Goal: Task Accomplishment & Management: Manage account settings

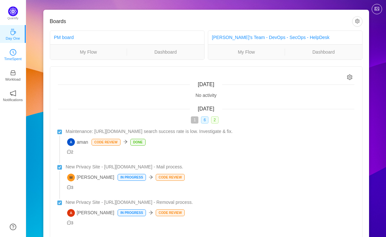
click at [10, 51] on link "TimeSpent" at bounding box center [13, 54] width 7 height 7
click at [14, 55] on icon "icon: clock-circle" at bounding box center [13, 52] width 7 height 7
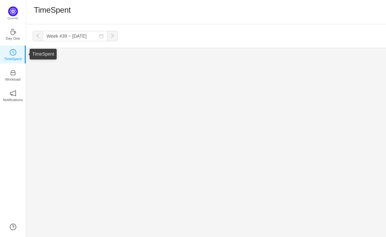
click at [19, 56] on p "TimeSpent" at bounding box center [13, 59] width 18 height 6
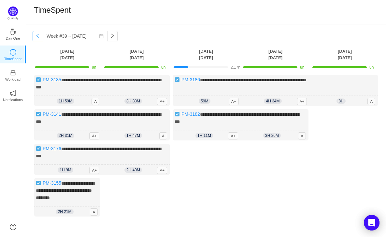
click at [39, 35] on button "button" at bounding box center [38, 36] width 10 height 10
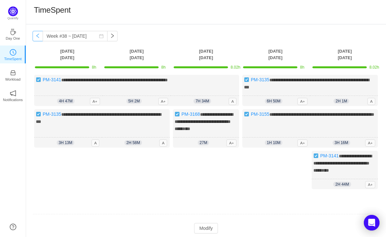
click at [39, 35] on button "button" at bounding box center [38, 36] width 10 height 10
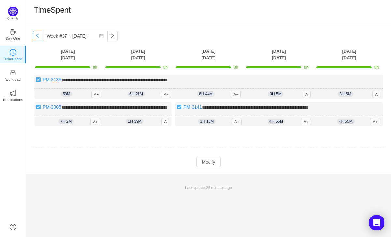
click at [39, 36] on button "button" at bounding box center [38, 36] width 10 height 10
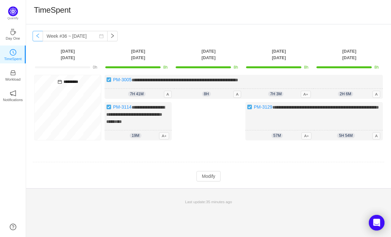
click at [38, 35] on button "button" at bounding box center [38, 36] width 10 height 10
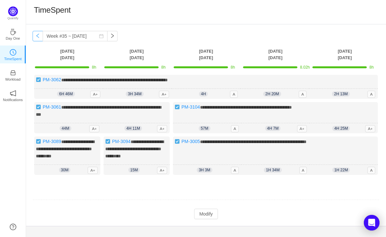
click at [38, 35] on button "button" at bounding box center [38, 36] width 10 height 10
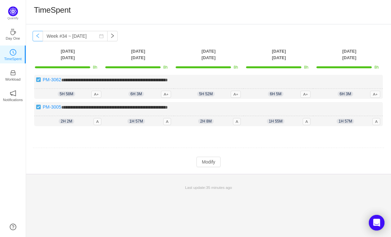
click at [38, 35] on button "button" at bounding box center [38, 36] width 10 height 10
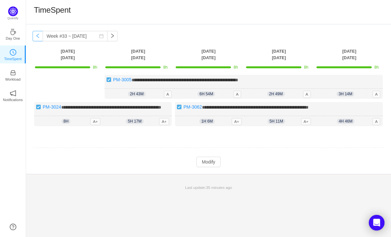
click at [38, 35] on button "button" at bounding box center [38, 36] width 10 height 10
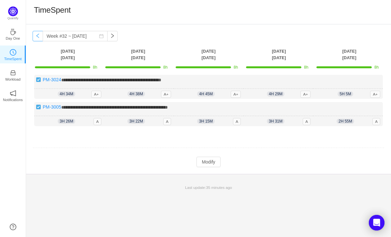
click at [38, 35] on button "button" at bounding box center [38, 36] width 10 height 10
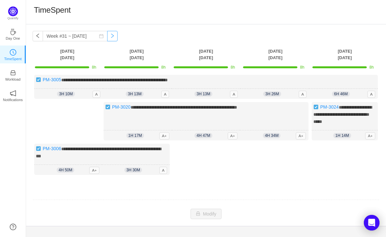
click at [108, 37] on button "button" at bounding box center [112, 36] width 10 height 10
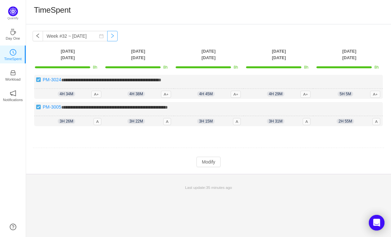
click at [109, 37] on button "button" at bounding box center [112, 36] width 10 height 10
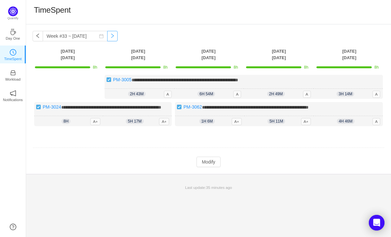
click at [109, 37] on button "button" at bounding box center [112, 36] width 10 height 10
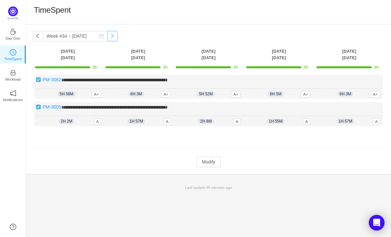
click at [109, 37] on button "button" at bounding box center [112, 36] width 10 height 10
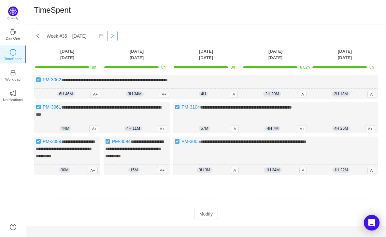
click at [109, 37] on button "button" at bounding box center [112, 36] width 10 height 10
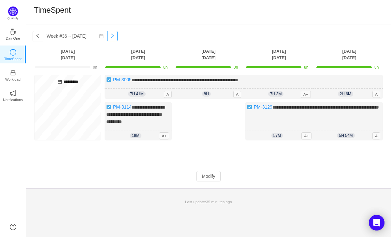
click at [109, 37] on button "button" at bounding box center [112, 36] width 10 height 10
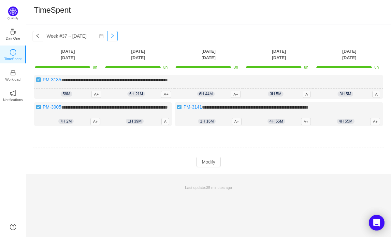
click at [109, 37] on button "button" at bounding box center [112, 36] width 10 height 10
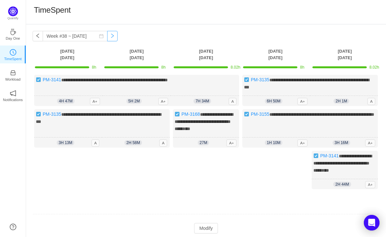
click at [109, 37] on button "button" at bounding box center [112, 36] width 10 height 10
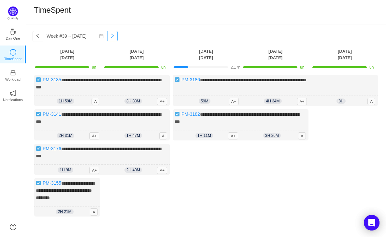
click at [109, 37] on button "button" at bounding box center [112, 36] width 10 height 10
click at [107, 37] on button "button" at bounding box center [112, 36] width 10 height 10
click at [247, 86] on div "**********" at bounding box center [275, 90] width 205 height 31
click at [204, 63] on td "2.17h" at bounding box center [205, 66] width 69 height 11
click at [204, 68] on div at bounding box center [201, 67] width 54 height 2
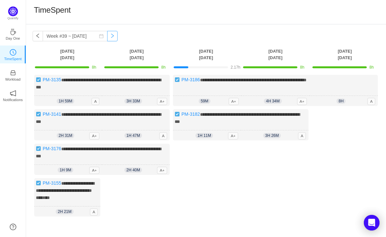
click at [108, 38] on button "button" at bounding box center [112, 36] width 10 height 10
click at [108, 37] on button "button" at bounding box center [112, 36] width 10 height 10
click at [107, 37] on button "button" at bounding box center [112, 36] width 10 height 10
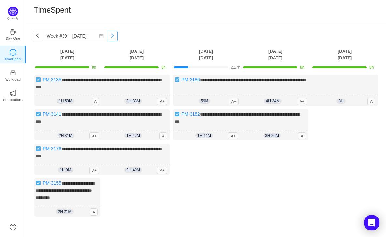
click at [109, 35] on button "button" at bounding box center [112, 36] width 10 height 10
click at [37, 37] on button "button" at bounding box center [38, 36] width 10 height 10
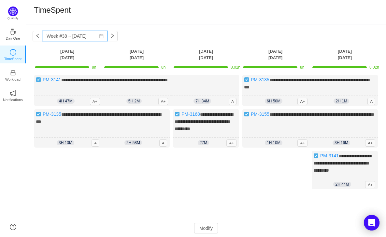
click at [54, 37] on input "Week #38 ~ [DATE]" at bounding box center [75, 36] width 65 height 10
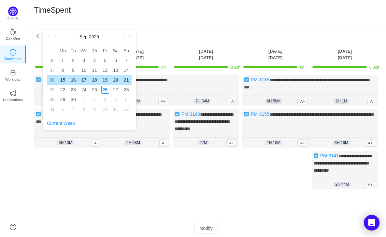
click at [55, 35] on link at bounding box center [55, 36] width 6 height 13
click at [104, 59] on div "1" at bounding box center [105, 61] width 8 height 8
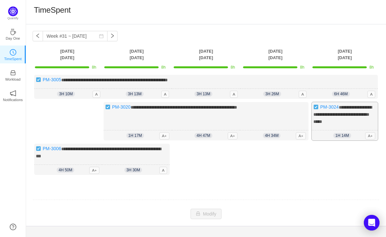
click at [346, 117] on div "**********" at bounding box center [345, 121] width 66 height 38
click at [340, 134] on span "1h 14m" at bounding box center [342, 135] width 18 height 5
click at [346, 131] on div "1h 14m 1h 14m A+" at bounding box center [345, 136] width 66 height 10
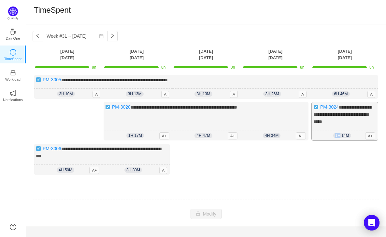
click at [346, 131] on div "1h 14m 1h 14m A+" at bounding box center [345, 136] width 66 height 10
click at [354, 126] on div "**********" at bounding box center [345, 121] width 66 height 38
click at [108, 37] on button "button" at bounding box center [112, 36] width 10 height 10
type input "Week #32 ~ [DATE]"
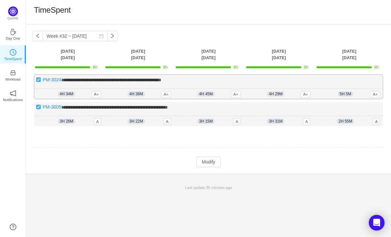
click at [62, 94] on span "4h 34m" at bounding box center [67, 94] width 18 height 5
click at [206, 161] on button "Modify" at bounding box center [208, 162] width 24 height 10
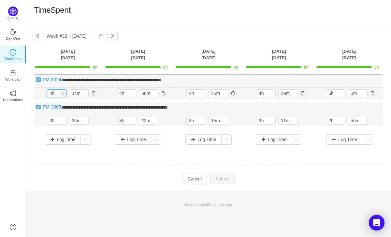
click at [52, 93] on input "4h" at bounding box center [56, 93] width 19 height 7
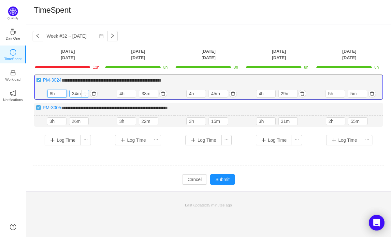
type input "8h"
click at [77, 94] on input "34m" at bounding box center [79, 93] width 19 height 7
click at [76, 94] on input "34m" at bounding box center [79, 93] width 19 height 7
type input "0m"
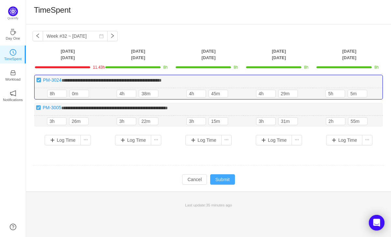
click at [217, 176] on button "Submit" at bounding box center [222, 180] width 25 height 10
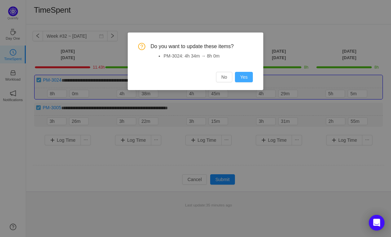
click at [241, 81] on button "Yes" at bounding box center [244, 77] width 18 height 10
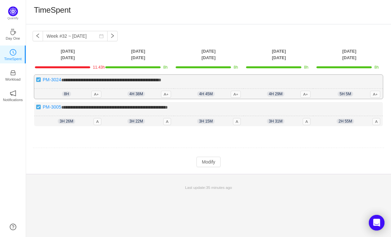
click at [129, 93] on span "4h 38m" at bounding box center [136, 94] width 18 height 5
click at [131, 93] on span "4h 38m" at bounding box center [136, 94] width 18 height 5
click at [136, 94] on span "4h 38m" at bounding box center [136, 94] width 18 height 5
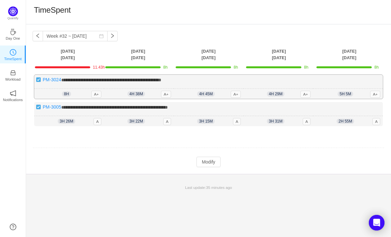
click at [132, 94] on span "4h 38m" at bounding box center [136, 94] width 18 height 5
click at [134, 62] on td "8h" at bounding box center [138, 66] width 70 height 11
click at [130, 92] on span "4h 38m" at bounding box center [136, 94] width 18 height 5
click at [206, 161] on button "Modify" at bounding box center [208, 162] width 24 height 10
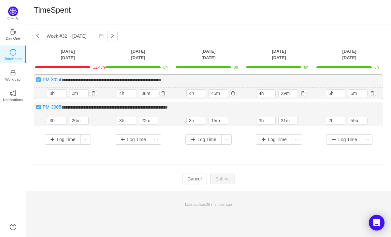
click at [148, 76] on div "**********" at bounding box center [208, 87] width 348 height 24
click at [121, 94] on input "4h" at bounding box center [126, 93] width 19 height 7
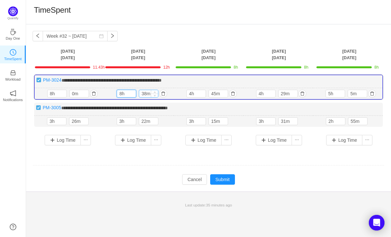
type input "8h"
drag, startPoint x: 146, startPoint y: 95, endPoint x: 142, endPoint y: 95, distance: 4.6
click at [142, 95] on input "38m" at bounding box center [148, 93] width 19 height 7
type input "0m"
click at [217, 177] on button "Submit" at bounding box center [222, 180] width 25 height 10
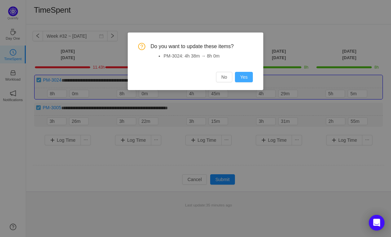
click at [246, 76] on button "Yes" at bounding box center [244, 77] width 18 height 10
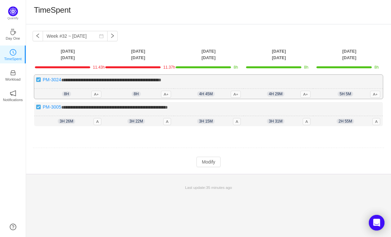
click at [142, 83] on div "**********" at bounding box center [208, 87] width 348 height 24
click at [147, 95] on div "8h 8h 0m A+" at bounding box center [139, 94] width 70 height 10
click at [148, 98] on div "8h 8h 0m A+" at bounding box center [139, 94] width 70 height 10
click at [16, 75] on link "Workload" at bounding box center [13, 75] width 7 height 7
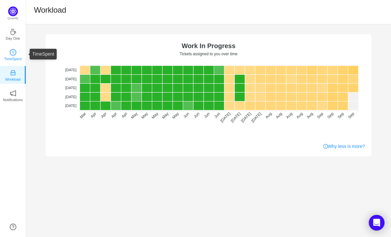
click at [11, 58] on p "TimeSpent" at bounding box center [13, 59] width 18 height 6
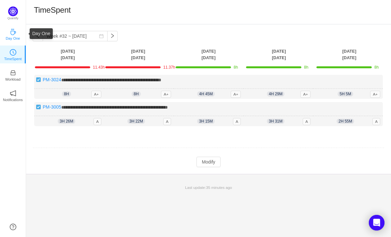
click at [11, 35] on icon "icon: coffee" at bounding box center [12, 32] width 5 height 7
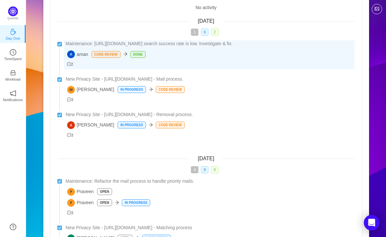
scroll to position [193, 0]
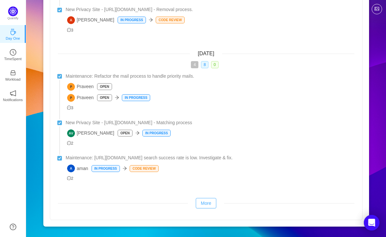
click at [209, 206] on button "More" at bounding box center [206, 203] width 21 height 10
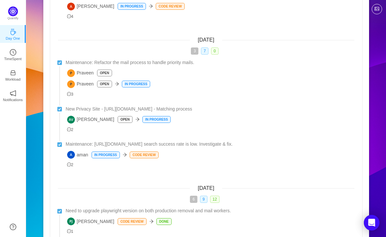
scroll to position [0, 0]
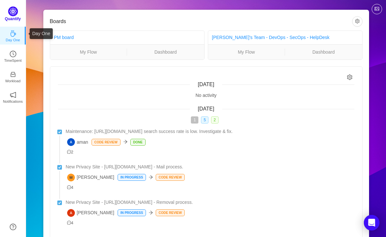
click at [13, 20] on p "Quantify" at bounding box center [13, 19] width 16 height 6
click at [12, 23] on div "Quantify" at bounding box center [13, 16] width 26 height 19
click at [12, 37] on p "Day One" at bounding box center [13, 38] width 14 height 6
click at [13, 54] on icon "icon: clock-circle" at bounding box center [13, 52] width 7 height 7
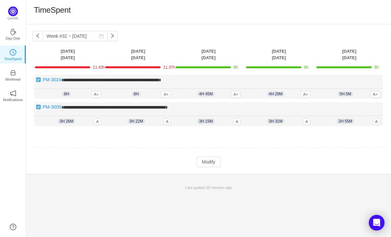
click at [135, 60] on th "Tuesday Aug 5" at bounding box center [138, 54] width 70 height 13
click at [135, 84] on div "**********" at bounding box center [208, 87] width 348 height 24
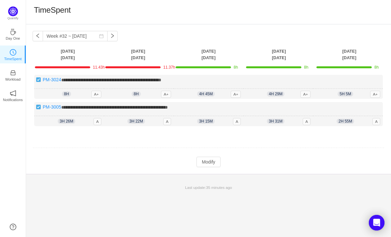
click at [216, 152] on td at bounding box center [209, 148] width 352 height 17
click at [143, 96] on div "8h 8h 0m A+" at bounding box center [139, 94] width 70 height 10
click at [136, 94] on span "8h" at bounding box center [136, 94] width 9 height 5
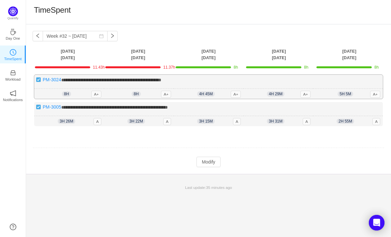
click at [152, 94] on div "8h 8h 0m A+" at bounding box center [139, 94] width 70 height 10
click at [163, 93] on span "A+" at bounding box center [166, 94] width 10 height 7
click at [165, 93] on span "A+" at bounding box center [166, 94] width 10 height 7
click at [211, 159] on button "Modify" at bounding box center [208, 162] width 24 height 10
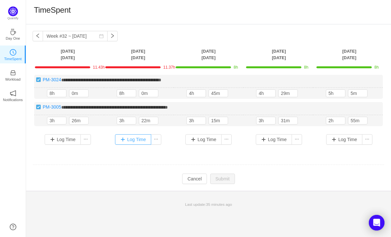
click at [140, 140] on button "Log Time" at bounding box center [133, 139] width 36 height 10
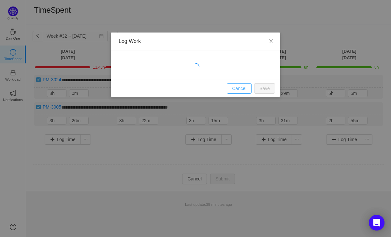
click at [240, 87] on button "Cancel" at bounding box center [239, 88] width 25 height 10
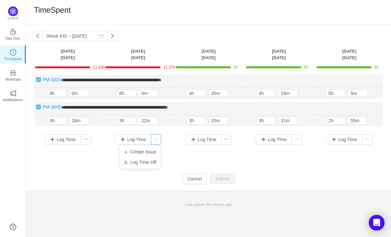
click at [155, 140] on button "button" at bounding box center [156, 139] width 10 height 10
click at [156, 137] on button "button" at bounding box center [156, 139] width 10 height 10
click at [170, 162] on td at bounding box center [209, 165] width 352 height 17
click at [163, 94] on button "button" at bounding box center [163, 94] width 8 height 8
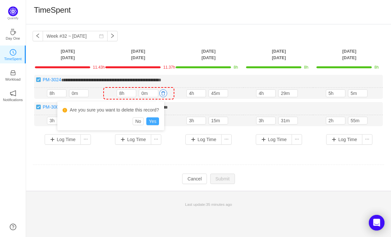
click at [159, 120] on button "Yes" at bounding box center [152, 122] width 13 height 8
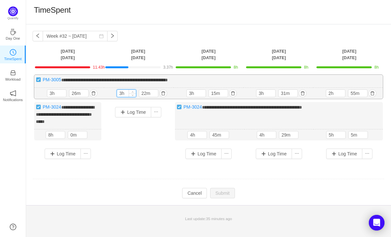
click at [121, 93] on input "3h" at bounding box center [126, 93] width 19 height 7
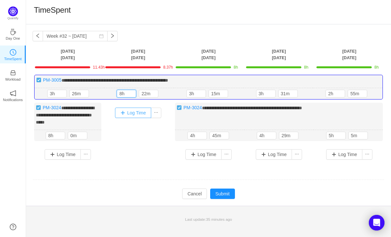
type input "8h"
click at [133, 116] on button "Log Time" at bounding box center [133, 113] width 36 height 10
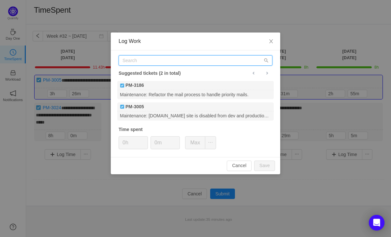
click at [141, 60] on input "text" at bounding box center [196, 60] width 154 height 10
paste input "PM-3035"
type input "PM-3035"
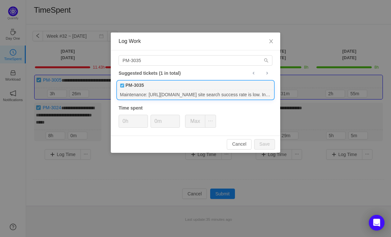
click at [157, 91] on div "Maintenance: https://www.peoplewhiz.com site search success rate is low. Invest…" at bounding box center [195, 94] width 156 height 9
click at [127, 121] on input "0h" at bounding box center [133, 121] width 29 height 12
click at [263, 142] on button "Save" at bounding box center [264, 144] width 21 height 10
type input "0h"
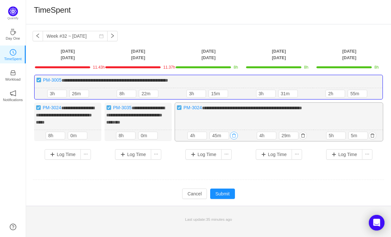
click at [234, 134] on button "button" at bounding box center [234, 136] width 8 height 8
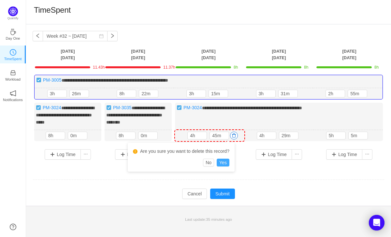
click at [225, 164] on button "Yes" at bounding box center [223, 163] width 13 height 8
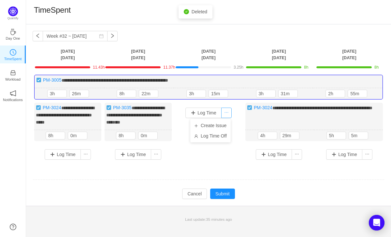
click at [227, 115] on button "button" at bounding box center [226, 113] width 10 height 10
click at [210, 114] on button "Log Time" at bounding box center [203, 113] width 36 height 10
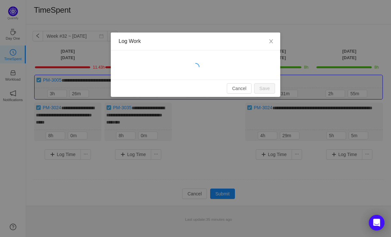
click at [171, 60] on div at bounding box center [195, 64] width 169 height 29
click at [243, 90] on button "Cancel" at bounding box center [239, 88] width 25 height 10
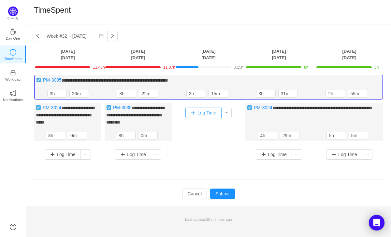
click at [203, 114] on button "Log Time" at bounding box center [203, 113] width 36 height 10
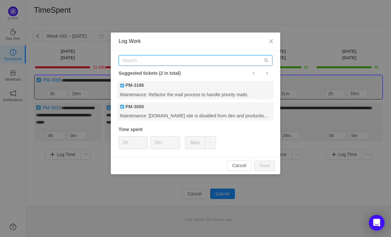
click at [174, 61] on input "text" at bounding box center [196, 60] width 154 height 10
paste input "PM-3035"
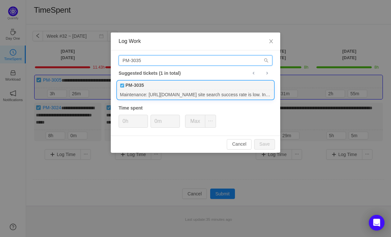
type input "PM-3035"
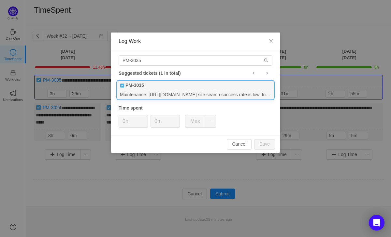
click at [161, 86] on div "PM-3035" at bounding box center [195, 85] width 156 height 9
click at [125, 122] on input "0h" at bounding box center [133, 121] width 29 height 12
click at [268, 144] on button "Save" at bounding box center [264, 144] width 21 height 10
type input "0h"
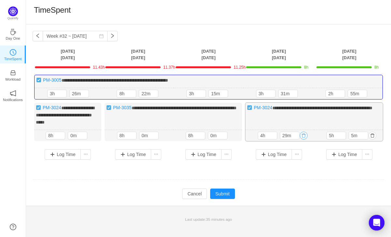
click at [304, 133] on button "button" at bounding box center [304, 136] width 8 height 8
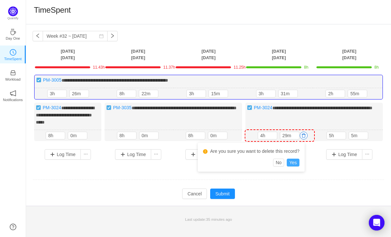
click at [296, 161] on button "Yes" at bounding box center [293, 163] width 13 height 8
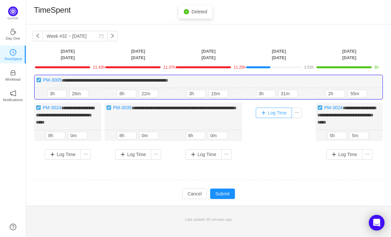
click at [273, 113] on button "Log Time" at bounding box center [274, 113] width 36 height 10
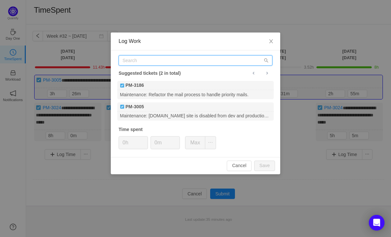
click at [154, 64] on input "text" at bounding box center [196, 60] width 154 height 10
paste input "PM-3024"
type input "PM-3024"
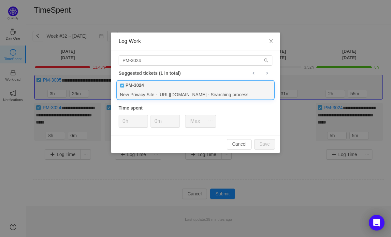
click at [164, 86] on div "PM-3024" at bounding box center [195, 85] width 156 height 9
click at [123, 122] on input "0h" at bounding box center [133, 121] width 29 height 12
click at [261, 143] on button "Save" at bounding box center [264, 144] width 21 height 10
type input "0h"
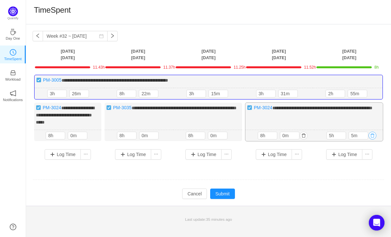
click at [373, 134] on button "button" at bounding box center [372, 136] width 8 height 8
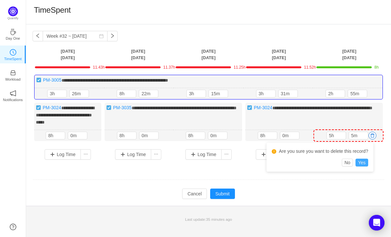
click at [364, 161] on button "Yes" at bounding box center [361, 163] width 13 height 8
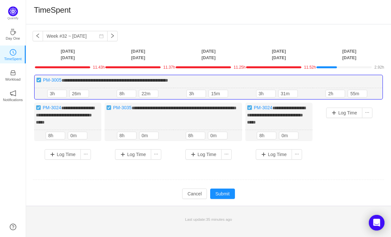
click at [341, 107] on div "Log Time" at bounding box center [349, 113] width 64 height 17
click at [342, 110] on button "Log Time" at bounding box center [344, 113] width 36 height 10
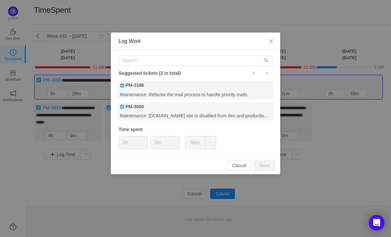
click at [150, 66] on div "Suggested tickets (2 in total) PM-3186 Maintenance: Refactor the mail process t…" at bounding box center [195, 103] width 169 height 107
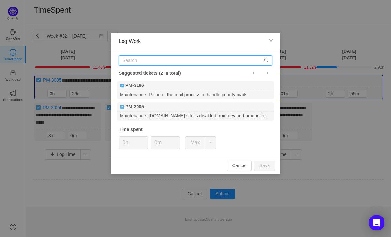
click at [139, 60] on input "text" at bounding box center [196, 60] width 154 height 10
paste input "PM-3024"
type input "PM-3024"
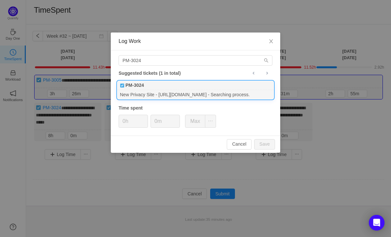
click at [160, 92] on div "New Privacy Site - https://cityfos.com/ - Searching process." at bounding box center [195, 94] width 156 height 9
click at [125, 124] on input "0h" at bounding box center [133, 121] width 29 height 12
click at [263, 145] on button "Save" at bounding box center [264, 144] width 21 height 10
type input "0h"
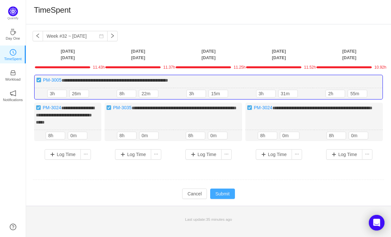
click at [219, 190] on button "Submit" at bounding box center [222, 194] width 25 height 10
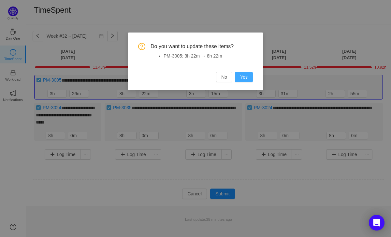
click at [245, 78] on button "Yes" at bounding box center [244, 77] width 18 height 10
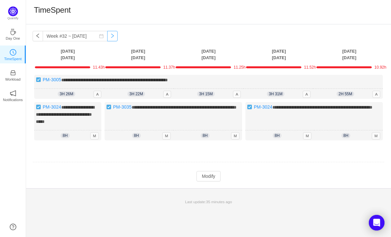
click at [107, 34] on button "button" at bounding box center [112, 36] width 10 height 10
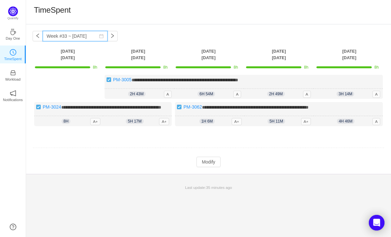
click at [43, 39] on input "Week #33 ~ [DATE]" at bounding box center [75, 36] width 65 height 10
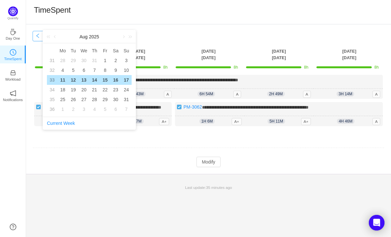
click at [37, 37] on button "button" at bounding box center [38, 36] width 10 height 10
type input "Week #32 ~ [DATE]"
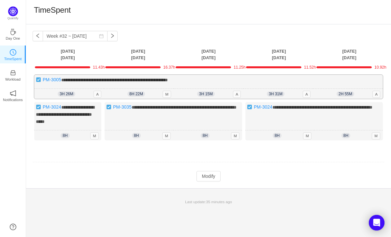
click at [118, 89] on div "8h 22m 8h 22m M" at bounding box center [139, 94] width 70 height 10
click at [164, 87] on div "**********" at bounding box center [208, 87] width 348 height 24
click at [115, 86] on div "**********" at bounding box center [208, 87] width 348 height 24
click at [208, 176] on button "Modify" at bounding box center [208, 176] width 24 height 10
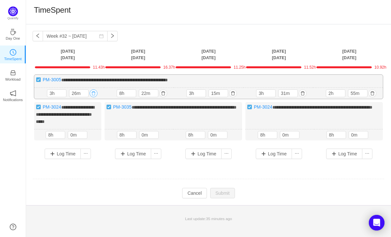
click at [94, 92] on button "button" at bounding box center [94, 94] width 8 height 8
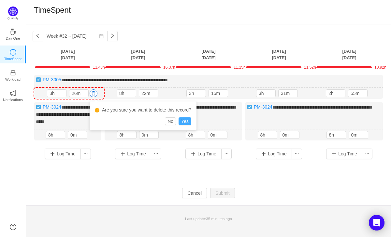
click at [190, 122] on button "Yes" at bounding box center [184, 122] width 13 height 8
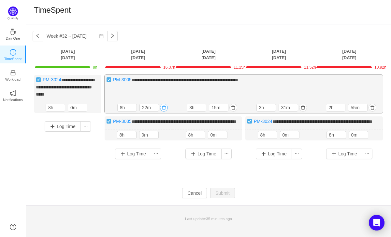
click at [162, 107] on button "button" at bounding box center [164, 108] width 8 height 8
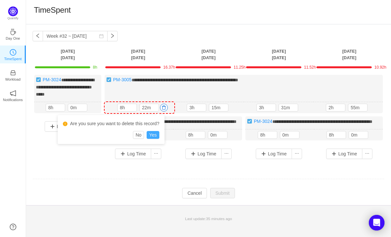
click at [156, 134] on button "Yes" at bounding box center [153, 135] width 13 height 8
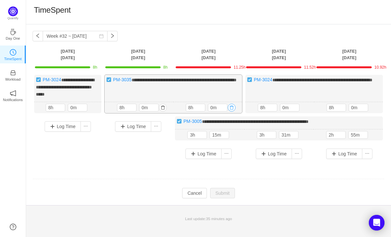
click at [231, 106] on button "button" at bounding box center [232, 108] width 8 height 8
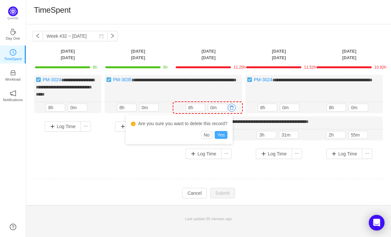
click at [224, 134] on button "Yes" at bounding box center [221, 135] width 13 height 8
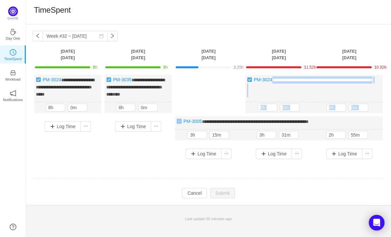
drag, startPoint x: 295, startPoint y: 85, endPoint x: 203, endPoint y: 91, distance: 92.3
click at [202, 91] on div "**********" at bounding box center [209, 119] width 352 height 89
click at [324, 96] on div "**********" at bounding box center [313, 94] width 137 height 38
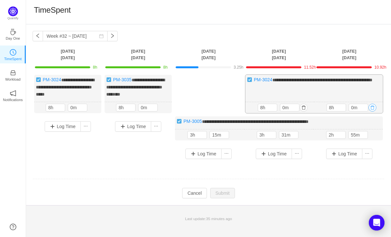
click at [372, 107] on button "button" at bounding box center [372, 108] width 8 height 8
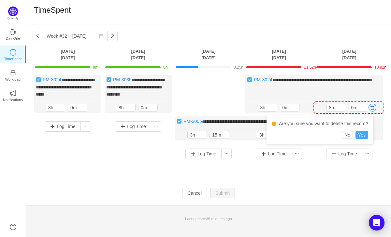
click at [360, 134] on button "Yes" at bounding box center [361, 135] width 13 height 8
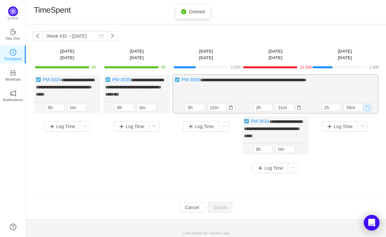
click at [369, 106] on button "button" at bounding box center [367, 108] width 8 height 8
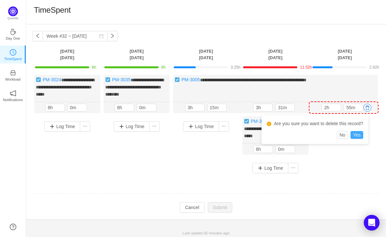
click at [360, 135] on button "Yes" at bounding box center [356, 135] width 13 height 8
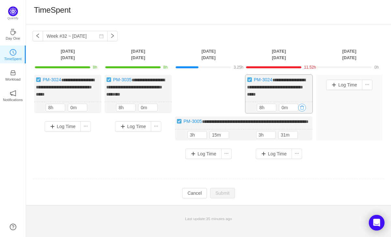
click at [300, 108] on button "button" at bounding box center [302, 108] width 8 height 8
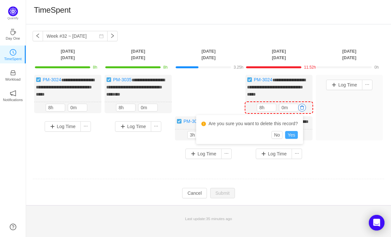
click at [291, 134] on button "Yes" at bounding box center [291, 135] width 13 height 8
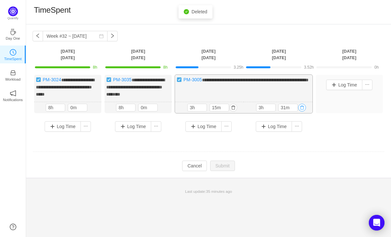
click at [299, 106] on button "button" at bounding box center [302, 108] width 8 height 8
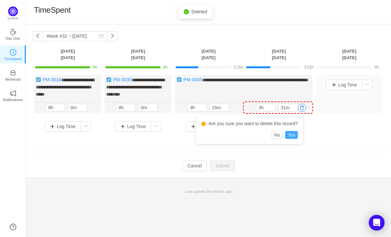
click at [293, 133] on button "Yes" at bounding box center [291, 135] width 13 height 8
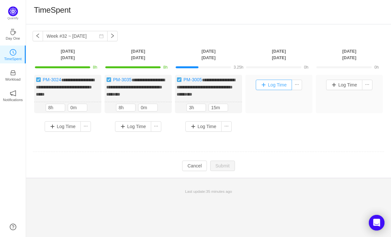
click at [270, 84] on button "Log Time" at bounding box center [274, 85] width 36 height 10
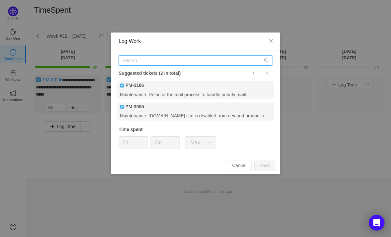
click at [146, 61] on input "text" at bounding box center [196, 60] width 154 height 10
paste input "PM-3024"
type input "PM-3024"
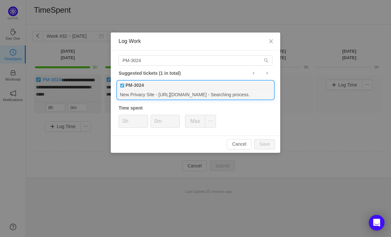
click at [180, 89] on div "PM-3024" at bounding box center [195, 85] width 156 height 9
click at [127, 120] on input "0h" at bounding box center [133, 121] width 29 height 12
click at [262, 142] on button "Save" at bounding box center [264, 144] width 21 height 10
type input "0h"
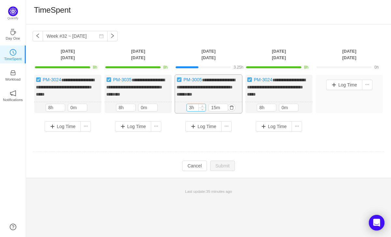
click at [191, 106] on input "3h" at bounding box center [196, 107] width 19 height 7
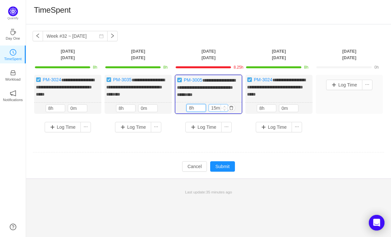
type input "8h"
drag, startPoint x: 217, startPoint y: 107, endPoint x: 206, endPoint y: 107, distance: 11.1
click at [206, 107] on div "8h 15m" at bounding box center [208, 108] width 44 height 8
type input "0m"
click at [233, 150] on td at bounding box center [209, 153] width 352 height 17
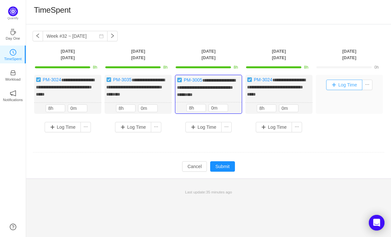
click at [339, 87] on button "Log Time" at bounding box center [344, 85] width 36 height 10
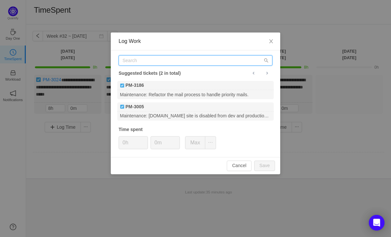
click at [150, 60] on input "text" at bounding box center [196, 60] width 154 height 10
paste input "PM-3024"
type input "PM-3024"
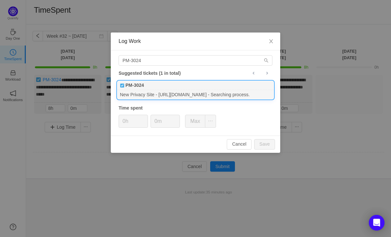
click at [158, 92] on div "New Privacy Site - https://cityfos.com/ - Searching process." at bounding box center [195, 94] width 156 height 9
click at [125, 123] on input "0h" at bounding box center [133, 121] width 29 height 12
click at [267, 143] on button "Save" at bounding box center [264, 144] width 21 height 10
type input "0h"
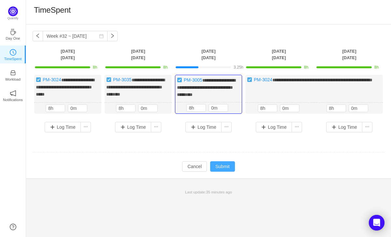
click at [227, 162] on button "Submit" at bounding box center [222, 167] width 25 height 10
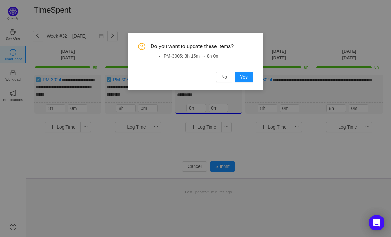
click at [244, 125] on div "Do you want to update these items? PM-3005: 3h 15m → 8h 0m No Yes" at bounding box center [195, 118] width 391 height 237
drag, startPoint x: 225, startPoint y: 79, endPoint x: 227, endPoint y: 94, distance: 15.5
click at [225, 79] on button "No" at bounding box center [224, 77] width 16 height 10
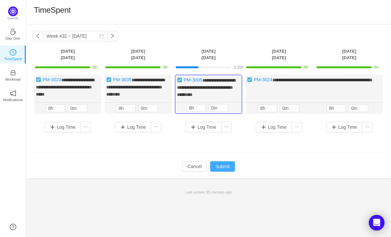
click at [223, 166] on button "Submit" at bounding box center [222, 167] width 25 height 10
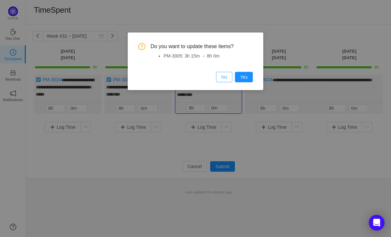
click at [224, 76] on button "No" at bounding box center [224, 77] width 16 height 10
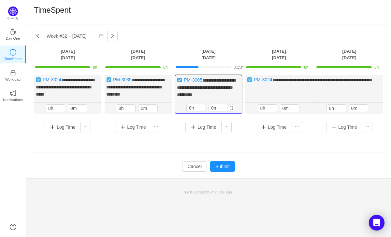
click at [205, 90] on div "**********" at bounding box center [208, 94] width 67 height 39
click at [232, 107] on button "button" at bounding box center [231, 108] width 8 height 8
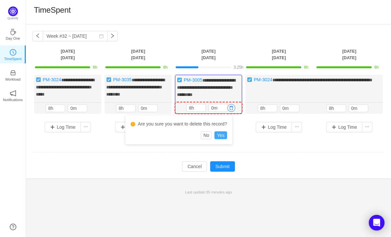
click at [226, 134] on button "Yes" at bounding box center [220, 136] width 13 height 8
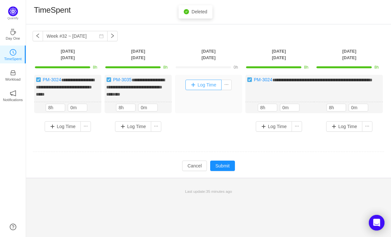
click at [203, 82] on button "Log Time" at bounding box center [203, 85] width 36 height 10
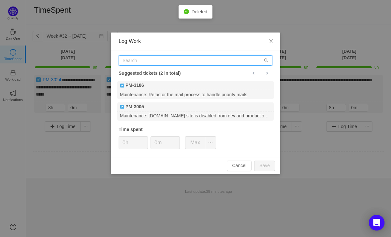
click at [148, 63] on input "text" at bounding box center [196, 60] width 154 height 10
paste input "PM-3024"
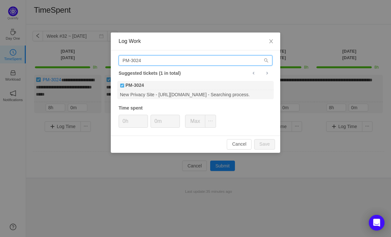
type input "PM-3024"
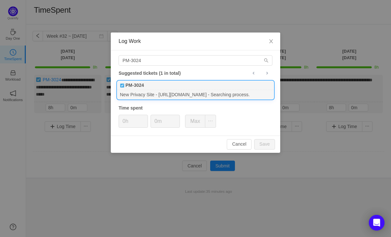
click at [190, 92] on div "New Privacy Site - https://cityfos.com/ - Searching process." at bounding box center [195, 94] width 156 height 9
click at [127, 122] on input "0h" at bounding box center [133, 121] width 29 height 12
click at [263, 145] on button "Save" at bounding box center [264, 144] width 21 height 10
type input "0h"
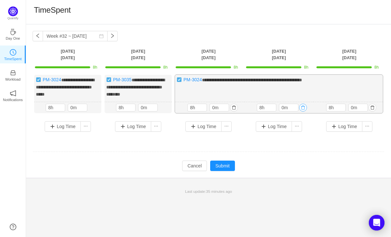
click at [302, 106] on button "button" at bounding box center [303, 108] width 8 height 8
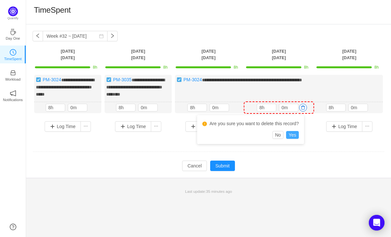
click at [296, 133] on button "Yes" at bounding box center [292, 135] width 13 height 8
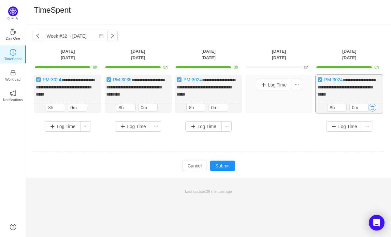
click at [373, 105] on button "button" at bounding box center [372, 108] width 8 height 8
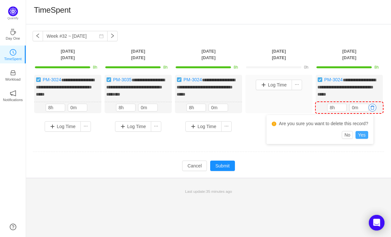
click at [368, 135] on button "Yes" at bounding box center [361, 135] width 13 height 8
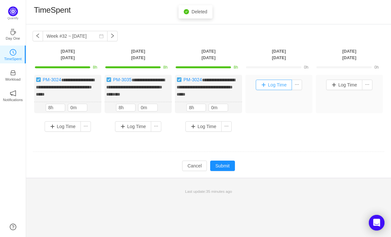
click at [265, 82] on button "Log Time" at bounding box center [274, 85] width 36 height 10
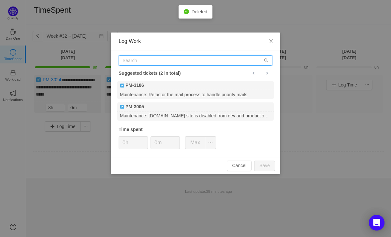
click at [168, 64] on input "text" at bounding box center [196, 60] width 154 height 10
paste input "PM-3024"
type input "PM-3024"
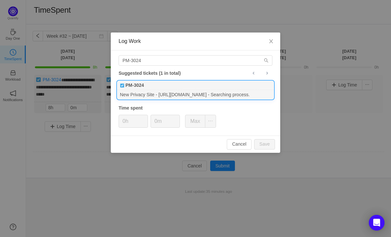
click at [172, 96] on div "New Privacy Site - https://cityfos.com/ - Searching process." at bounding box center [195, 94] width 156 height 9
click at [126, 120] on input "0h" at bounding box center [133, 121] width 29 height 12
click at [267, 145] on button "Save" at bounding box center [264, 144] width 21 height 10
type input "0h"
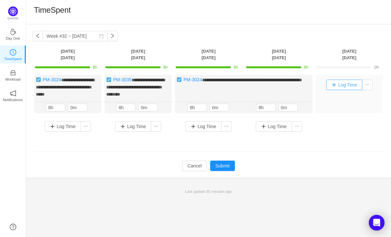
click at [341, 86] on button "Log Time" at bounding box center [344, 85] width 36 height 10
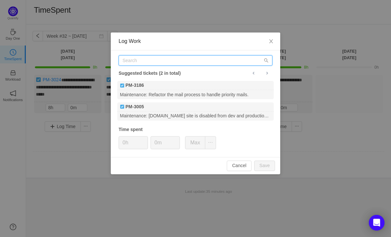
click at [143, 60] on input "text" at bounding box center [196, 60] width 154 height 10
paste input "PM-3024"
type input "PM-3024"
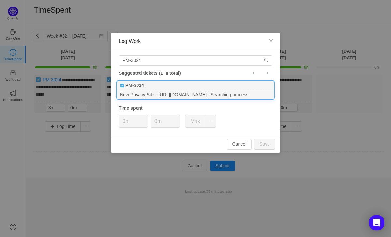
click at [162, 93] on div "New Privacy Site - https://cityfos.com/ - Searching process." at bounding box center [195, 94] width 156 height 9
click at [126, 122] on input "0h" at bounding box center [133, 121] width 29 height 12
click at [262, 141] on button "Save" at bounding box center [264, 144] width 21 height 10
type input "0h"
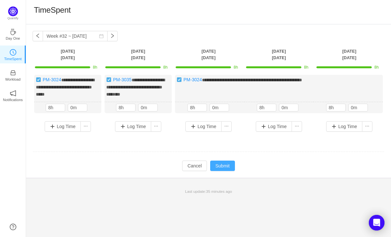
click at [225, 167] on button "Submit" at bounding box center [222, 166] width 25 height 10
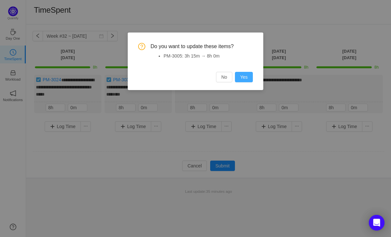
click at [239, 78] on button "Yes" at bounding box center [244, 77] width 18 height 10
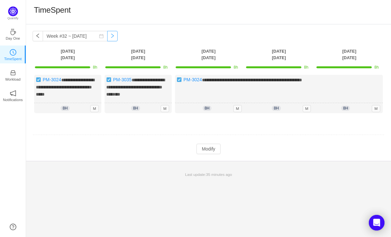
click at [109, 38] on button "button" at bounding box center [112, 36] width 10 height 10
type input "Week #33 ~ [DATE]"
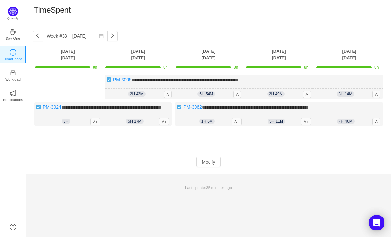
click at [98, 92] on div "**********" at bounding box center [209, 104] width 352 height 58
click at [74, 82] on div "**********" at bounding box center [209, 104] width 352 height 58
click at [64, 82] on div "**********" at bounding box center [209, 104] width 352 height 58
click at [175, 95] on div "6h 54m 6h 54m A" at bounding box center [209, 94] width 70 height 10
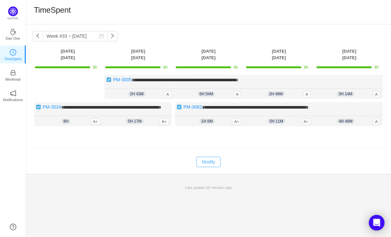
click at [207, 165] on button "Modify" at bounding box center [208, 162] width 24 height 10
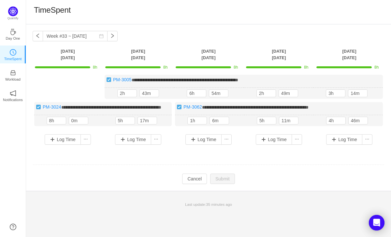
click at [78, 86] on div "**********" at bounding box center [209, 112] width 352 height 75
click at [165, 93] on button "button" at bounding box center [164, 94] width 8 height 8
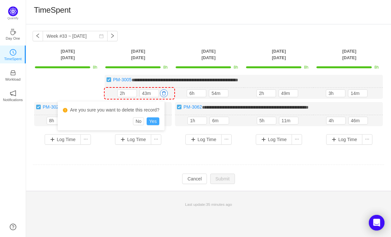
click at [157, 119] on button "Yes" at bounding box center [153, 122] width 13 height 8
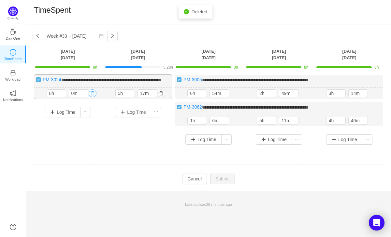
click at [93, 97] on button "button" at bounding box center [93, 94] width 8 height 8
click at [172, 146] on div "**********" at bounding box center [209, 112] width 352 height 75
click at [162, 97] on button "button" at bounding box center [161, 94] width 8 height 8
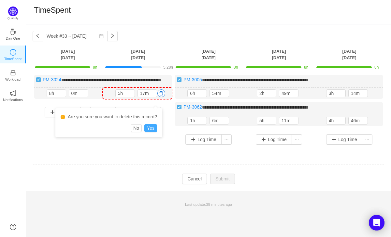
click at [157, 129] on button "Yes" at bounding box center [150, 128] width 13 height 8
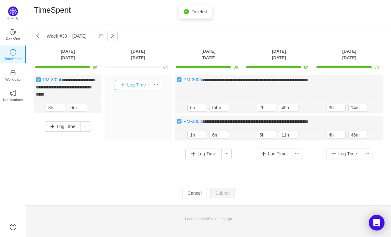
click at [136, 86] on button "Log Time" at bounding box center [133, 85] width 36 height 10
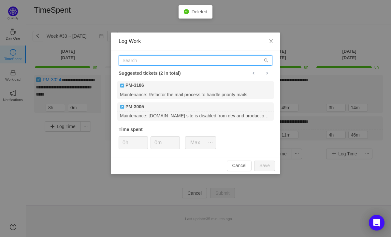
click at [142, 61] on input "text" at bounding box center [196, 60] width 154 height 10
paste input "PM-3054"
type input "PM-3054"
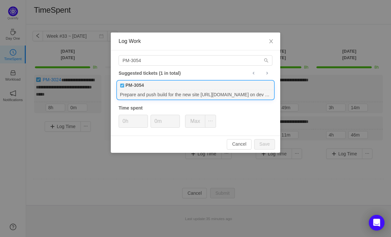
click at [151, 93] on div "Prepare and push build for the new site https://cityfos.com/ on dev and product…" at bounding box center [195, 94] width 156 height 9
click at [126, 121] on input "0h" at bounding box center [133, 121] width 29 height 12
click at [260, 145] on button "Save" at bounding box center [264, 144] width 21 height 10
type input "0h"
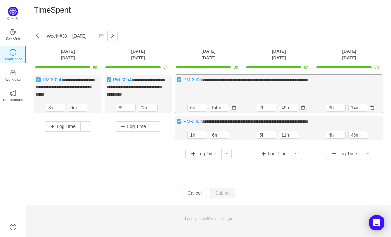
click at [222, 93] on div "**********" at bounding box center [279, 94] width 208 height 38
click at [234, 106] on button "button" at bounding box center [234, 108] width 8 height 8
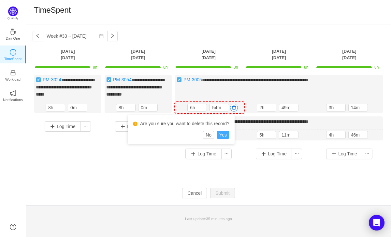
click at [224, 133] on button "Yes" at bounding box center [223, 135] width 13 height 8
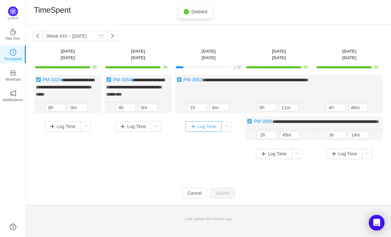
click at [206, 126] on button "Log Time" at bounding box center [203, 126] width 36 height 10
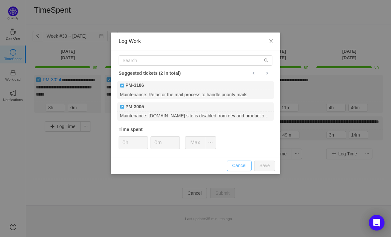
click at [238, 88] on div "PM-3186" at bounding box center [195, 85] width 156 height 9
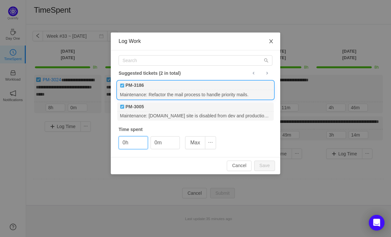
click at [270, 44] on span "Close" at bounding box center [271, 42] width 18 height 18
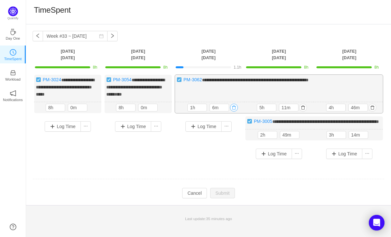
click at [234, 106] on button "button" at bounding box center [234, 108] width 8 height 8
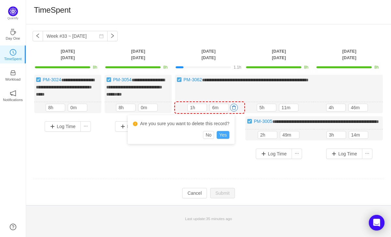
click at [226, 132] on button "Yes" at bounding box center [223, 135] width 13 height 8
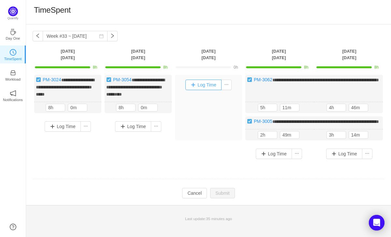
click at [205, 86] on button "Log Time" at bounding box center [203, 85] width 36 height 10
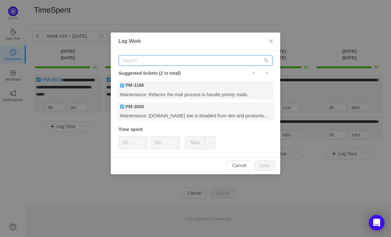
click at [138, 62] on input "text" at bounding box center [196, 60] width 154 height 10
paste input "PM-3062"
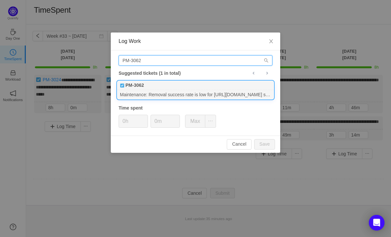
type input "PM-3062"
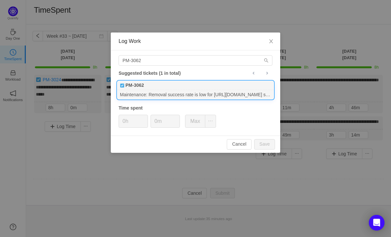
click at [148, 92] on div "Maintenance: Removal success rate is low for https://vericora.com/ site. Invest…" at bounding box center [195, 94] width 156 height 9
click at [126, 125] on input "0h" at bounding box center [133, 121] width 29 height 12
click at [262, 144] on button "Save" at bounding box center [264, 144] width 21 height 10
type input "0h"
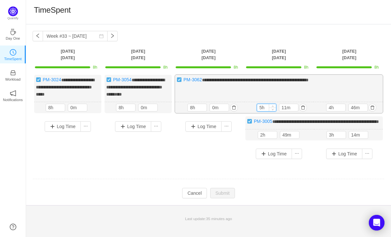
click at [261, 106] on input "5h" at bounding box center [266, 107] width 19 height 7
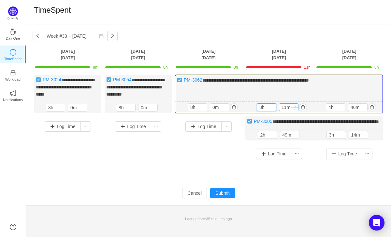
type input "8h"
click at [286, 107] on input "11m" at bounding box center [288, 107] width 19 height 7
type input "0m"
click at [384, 121] on div "**********" at bounding box center [209, 119] width 352 height 89
click at [372, 108] on button "button" at bounding box center [372, 108] width 8 height 8
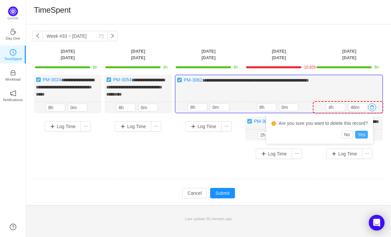
click at [363, 134] on button "Yes" at bounding box center [361, 135] width 13 height 8
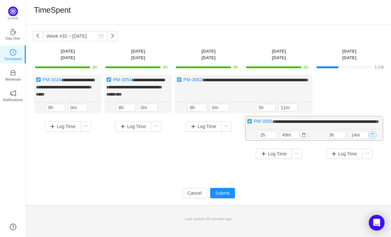
click at [372, 139] on button "button" at bounding box center [372, 135] width 8 height 8
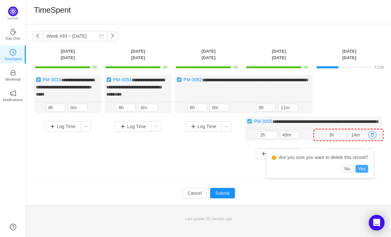
click at [363, 170] on button "Yes" at bounding box center [361, 169] width 13 height 8
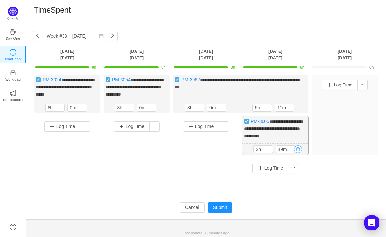
click at [300, 147] on button "button" at bounding box center [298, 150] width 8 height 8
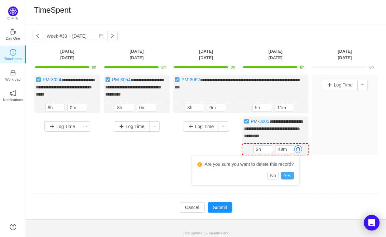
click at [290, 175] on button "Yes" at bounding box center [287, 176] width 13 height 8
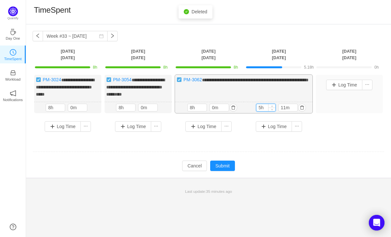
click at [261, 106] on input "5h" at bounding box center [265, 107] width 19 height 7
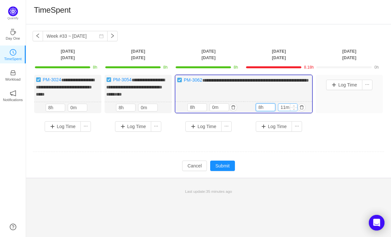
type input "8h"
click at [284, 107] on input "11m" at bounding box center [287, 107] width 19 height 7
type input "0m"
click at [298, 144] on td at bounding box center [209, 152] width 352 height 17
click at [222, 163] on button "Submit" at bounding box center [222, 166] width 25 height 10
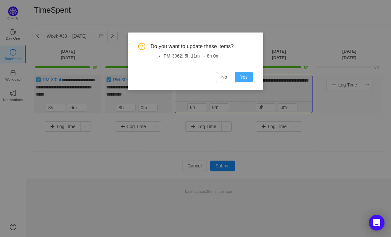
click at [249, 78] on button "Yes" at bounding box center [244, 77] width 18 height 10
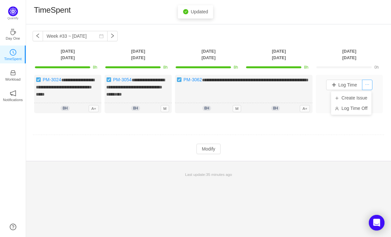
click at [368, 85] on button "button" at bounding box center [367, 85] width 10 height 10
click at [359, 112] on li "Log Time Off" at bounding box center [351, 108] width 40 height 10
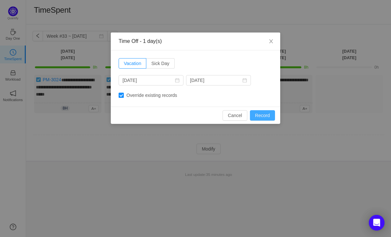
click at [261, 118] on button "Record" at bounding box center [262, 115] width 25 height 10
click at [258, 116] on button "Record" at bounding box center [262, 115] width 25 height 10
click at [272, 44] on icon "icon: close" at bounding box center [270, 41] width 5 height 5
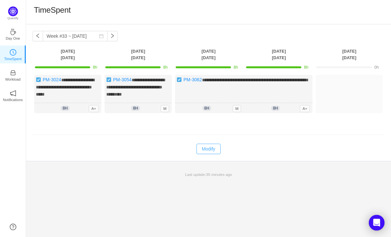
click at [212, 149] on button "Modify" at bounding box center [208, 149] width 24 height 10
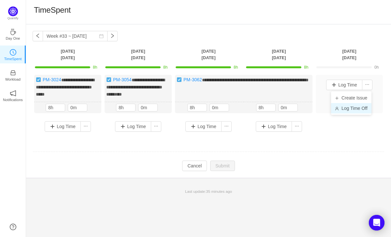
click at [360, 105] on li "Log Time Off" at bounding box center [351, 108] width 40 height 10
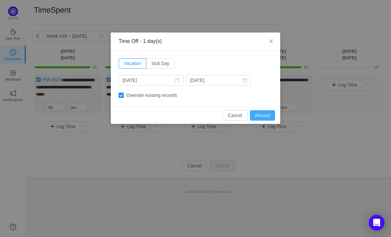
click at [260, 115] on button "Record" at bounding box center [262, 115] width 25 height 10
click at [272, 44] on icon "icon: close" at bounding box center [270, 41] width 5 height 5
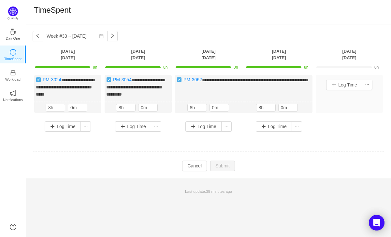
click at [276, 156] on td at bounding box center [209, 152] width 352 height 17
click at [188, 166] on button "Cancel" at bounding box center [194, 166] width 25 height 10
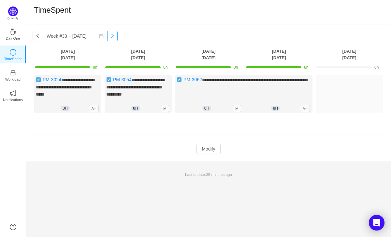
click at [107, 37] on button "button" at bounding box center [112, 36] width 10 height 10
type input "Week #34 ~ [DATE]"
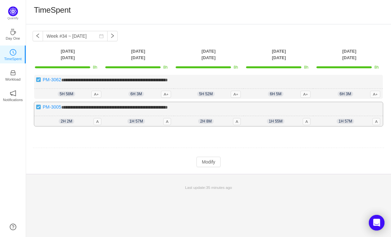
click at [168, 109] on span "**********" at bounding box center [114, 107] width 106 height 5
click at [207, 161] on button "Modify" at bounding box center [208, 162] width 24 height 10
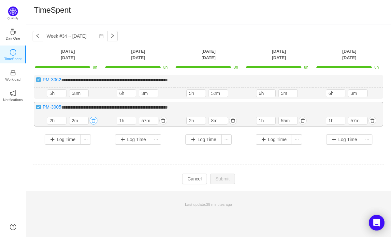
click at [92, 121] on button "button" at bounding box center [94, 121] width 8 height 8
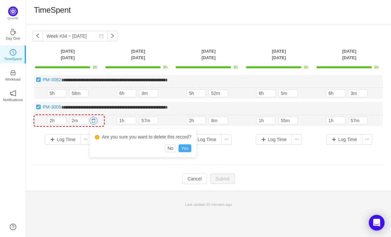
click at [188, 149] on button "Yes" at bounding box center [184, 149] width 13 height 8
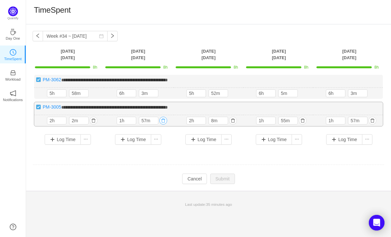
click at [163, 119] on button "button" at bounding box center [163, 121] width 8 height 8
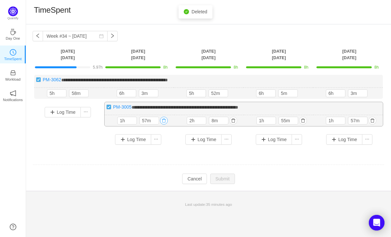
click at [164, 120] on button "button" at bounding box center [164, 121] width 8 height 8
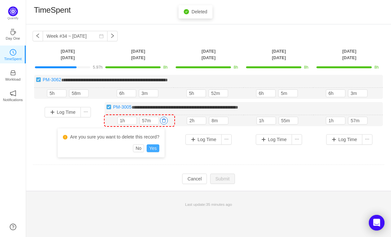
click at [159, 146] on button "Yes" at bounding box center [153, 149] width 13 height 8
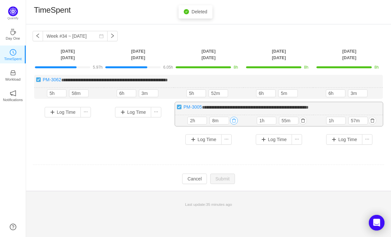
click at [233, 120] on button "button" at bounding box center [234, 121] width 8 height 8
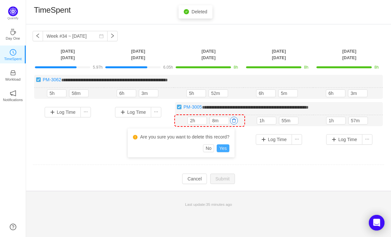
click at [228, 151] on button "Yes" at bounding box center [223, 149] width 13 height 8
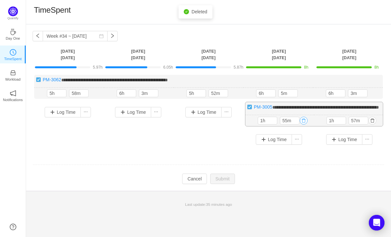
click at [301, 125] on button "button" at bounding box center [304, 121] width 8 height 8
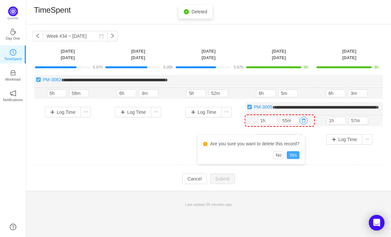
click at [296, 154] on button "Yes" at bounding box center [293, 155] width 13 height 8
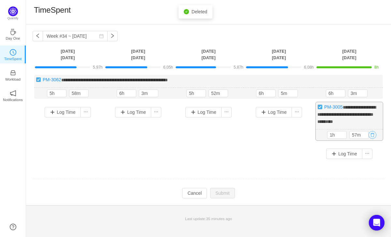
click at [369, 133] on button "button" at bounding box center [372, 135] width 8 height 8
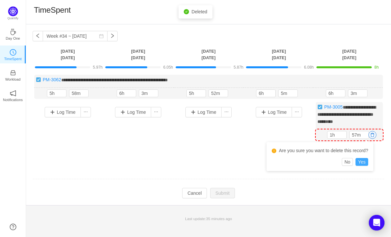
click at [363, 162] on button "Yes" at bounding box center [361, 162] width 13 height 8
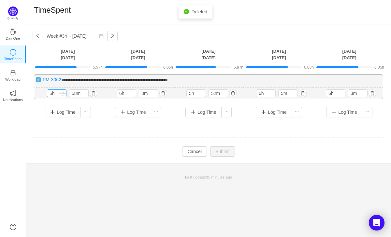
click at [52, 93] on input "5h" at bounding box center [56, 93] width 19 height 7
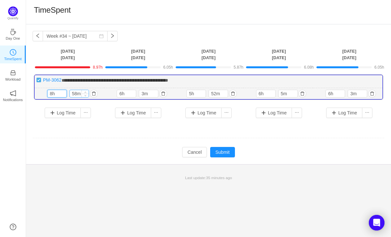
type input "8h"
click at [74, 94] on input "58m" at bounding box center [79, 93] width 19 height 7
click at [77, 94] on input "58m" at bounding box center [79, 93] width 19 height 7
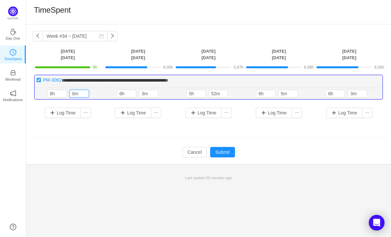
type input "0m"
click at [120, 95] on input "6h" at bounding box center [126, 93] width 19 height 7
type input "8h"
type input "0m"
type input "8h"
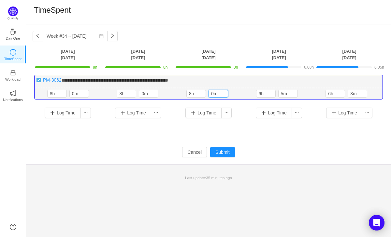
type input "0m"
type input "8h"
type input "0m"
type input "8h"
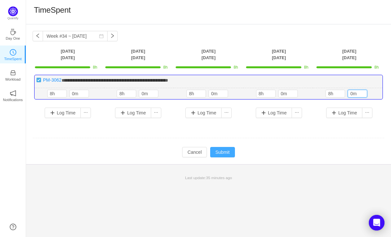
type input "0m"
click at [225, 150] on button "Submit" at bounding box center [222, 152] width 25 height 10
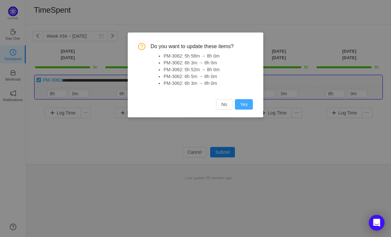
click at [239, 106] on button "Yes" at bounding box center [244, 104] width 18 height 10
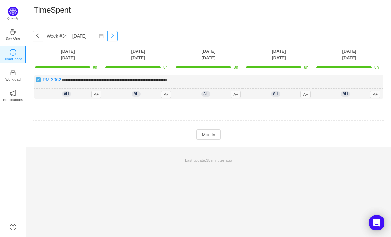
click at [107, 38] on button "button" at bounding box center [112, 36] width 10 height 10
type input "Week #35 ~ [DATE]"
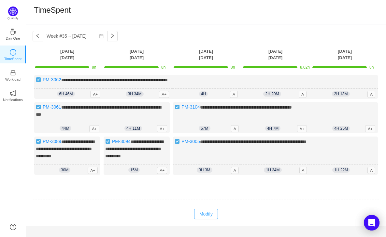
click at [208, 219] on button "Modify" at bounding box center [206, 214] width 24 height 10
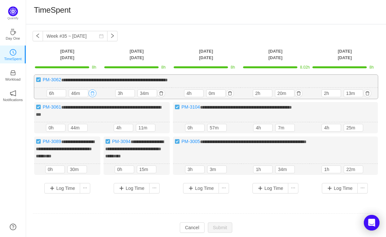
click at [92, 93] on button "button" at bounding box center [93, 94] width 8 height 8
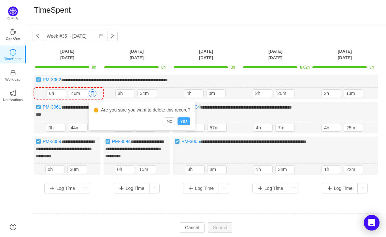
click at [189, 121] on button "Yes" at bounding box center [183, 122] width 13 height 8
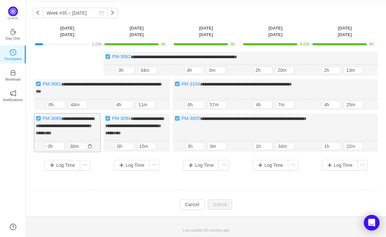
scroll to position [20, 0]
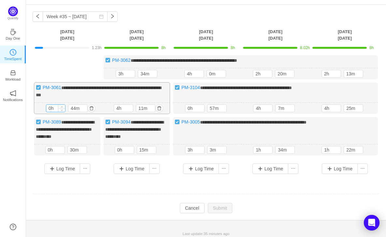
click at [51, 107] on input "0h" at bounding box center [55, 108] width 19 height 7
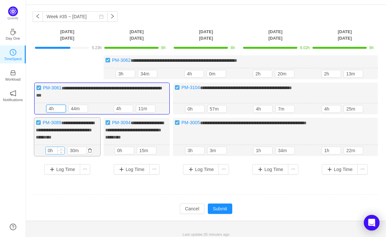
type input "4h"
drag, startPoint x: 50, startPoint y: 155, endPoint x: 58, endPoint y: 174, distance: 20.1
click at [50, 154] on input "0h" at bounding box center [55, 150] width 19 height 7
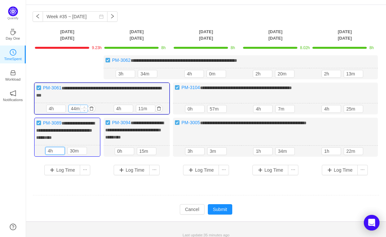
type input "4h"
click at [76, 108] on input "44m" at bounding box center [78, 108] width 19 height 7
type input "0m"
click at [75, 154] on input "30m" at bounding box center [77, 151] width 19 height 7
type input "0m"
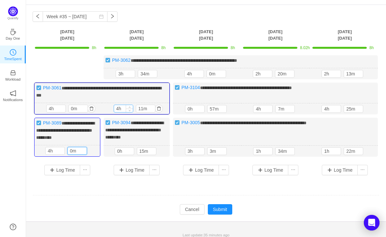
click at [119, 109] on input "4h" at bounding box center [123, 108] width 19 height 7
click at [159, 110] on button "button" at bounding box center [159, 109] width 8 height 8
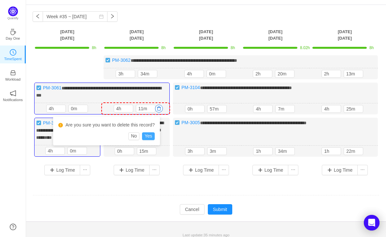
click at [153, 138] on button "Yes" at bounding box center [148, 137] width 13 height 8
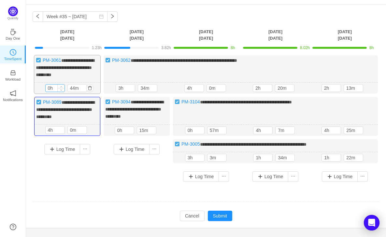
click at [51, 86] on input "0h" at bounding box center [55, 88] width 19 height 7
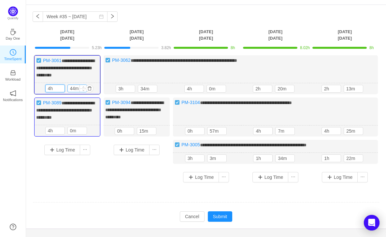
type input "4h"
click at [76, 88] on input "44m" at bounding box center [77, 88] width 19 height 7
type input "0m"
click at [101, 182] on div "**********" at bounding box center [206, 121] width 347 height 132
click at [163, 86] on button "button" at bounding box center [162, 89] width 8 height 8
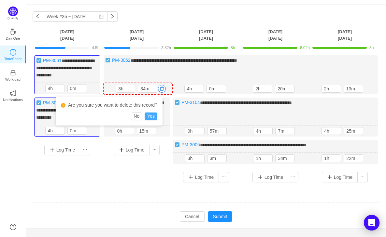
click at [156, 114] on button "Yes" at bounding box center [151, 117] width 13 height 8
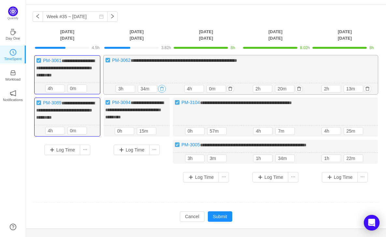
click at [162, 88] on button "button" at bounding box center [162, 89] width 8 height 8
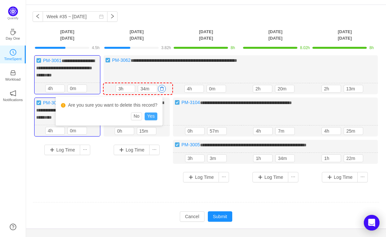
click at [153, 115] on button "Yes" at bounding box center [151, 117] width 13 height 8
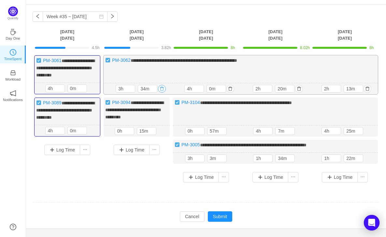
click at [160, 88] on button "button" at bounding box center [162, 89] width 8 height 8
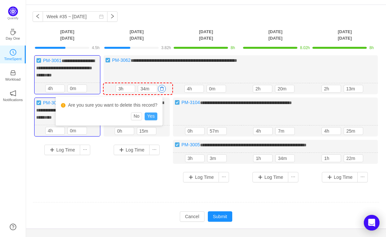
click at [152, 114] on button "Yes" at bounding box center [151, 117] width 13 height 8
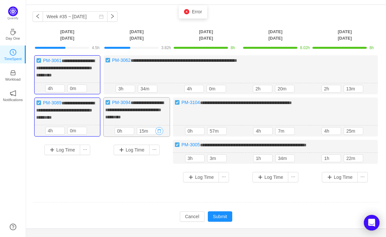
click at [161, 135] on button "button" at bounding box center [159, 131] width 8 height 8
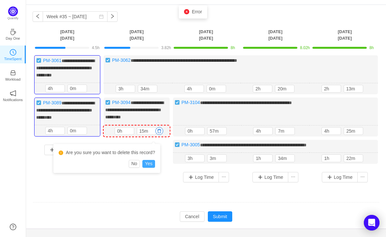
click at [153, 163] on button "Yes" at bounding box center [148, 164] width 13 height 8
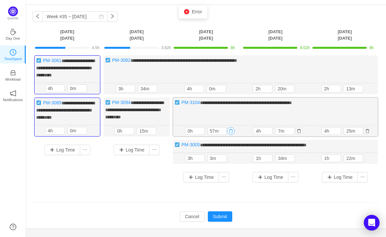
click at [229, 134] on button "button" at bounding box center [231, 131] width 8 height 8
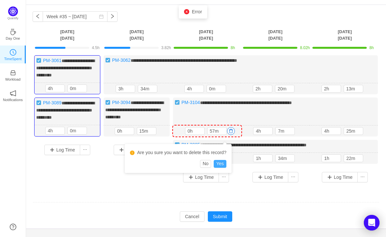
click at [224, 163] on button "Yes" at bounding box center [220, 164] width 13 height 8
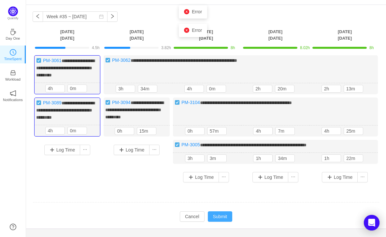
click at [223, 222] on button "Submit" at bounding box center [220, 217] width 25 height 10
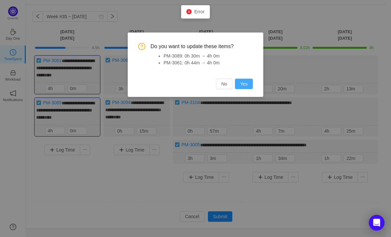
click at [246, 85] on button "Yes" at bounding box center [244, 84] width 18 height 10
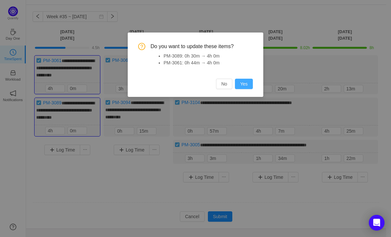
click at [244, 85] on button "Yes" at bounding box center [244, 84] width 18 height 10
click at [227, 85] on button "No" at bounding box center [224, 84] width 16 height 10
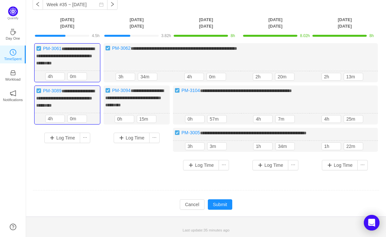
scroll to position [0, 0]
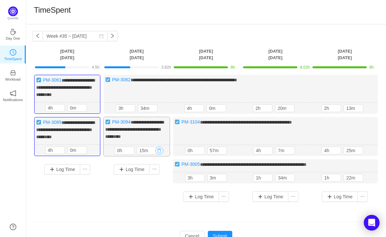
click at [155, 154] on button "button" at bounding box center [159, 151] width 8 height 8
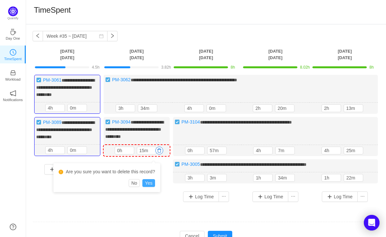
click at [151, 180] on button "Yes" at bounding box center [148, 183] width 13 height 8
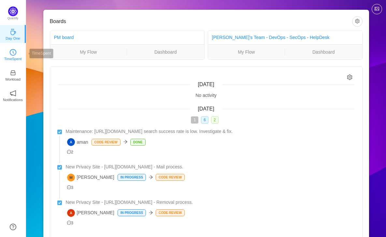
click at [18, 57] on p "TimeSpent" at bounding box center [13, 59] width 18 height 6
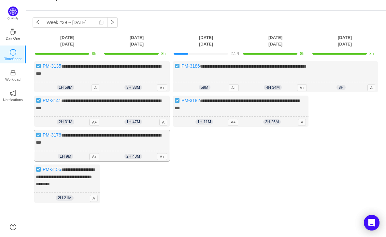
scroll to position [9, 0]
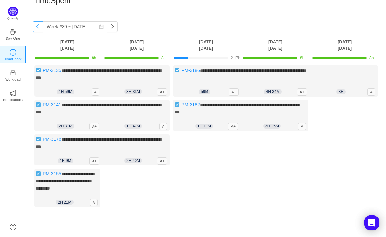
click at [38, 26] on button "button" at bounding box center [38, 26] width 10 height 10
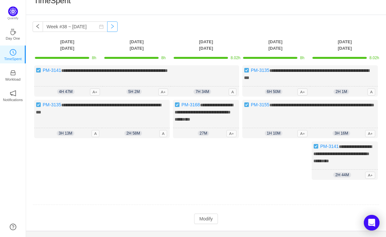
click at [107, 29] on button "button" at bounding box center [112, 26] width 10 height 10
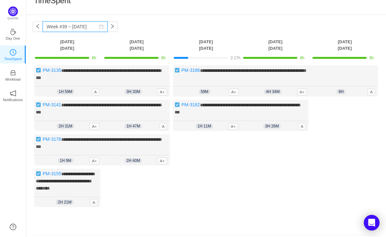
click at [89, 27] on input "Week #39 ~ [DATE]" at bounding box center [75, 26] width 65 height 10
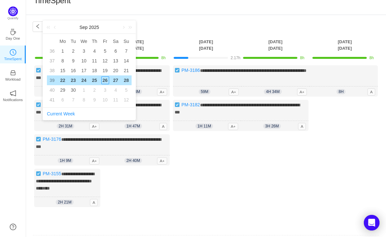
click at [96, 82] on div "25" at bounding box center [95, 81] width 8 height 8
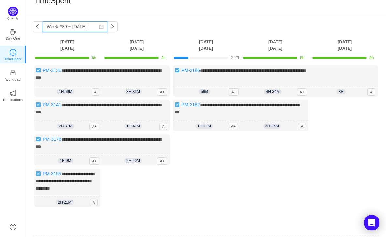
click at [85, 26] on input "Week #39 ~ [DATE]" at bounding box center [75, 26] width 65 height 10
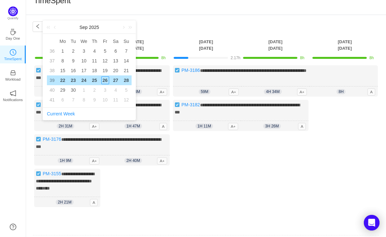
click at [95, 81] on div "25" at bounding box center [95, 81] width 8 height 8
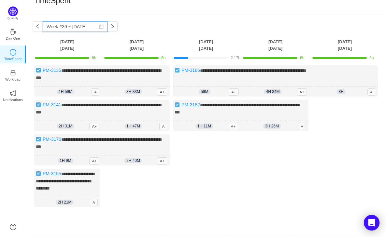
click at [98, 26] on input "Week #39 ~ [DATE]" at bounding box center [75, 26] width 65 height 10
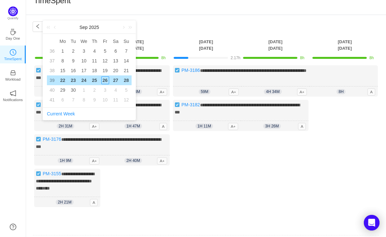
click at [98, 26] on link "2025" at bounding box center [93, 27] width 11 height 13
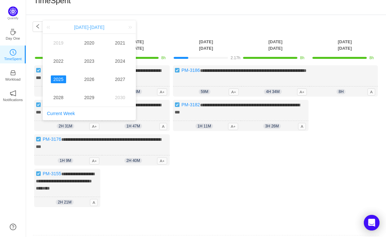
click at [94, 28] on span "2020-2029" at bounding box center [89, 27] width 30 height 5
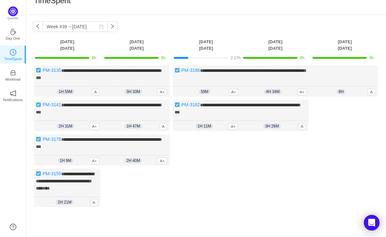
click at [151, 24] on div "**********" at bounding box center [206, 138] width 360 height 247
click at [83, 28] on input "Week #39 ~ [DATE]" at bounding box center [75, 26] width 65 height 10
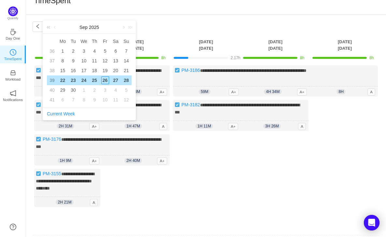
click at [49, 27] on link at bounding box center [49, 27] width 8 height 13
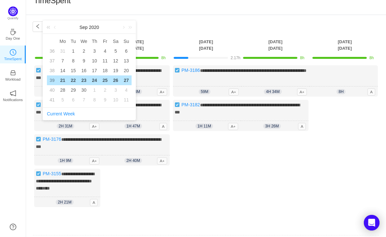
click at [49, 27] on link at bounding box center [49, 27] width 8 height 13
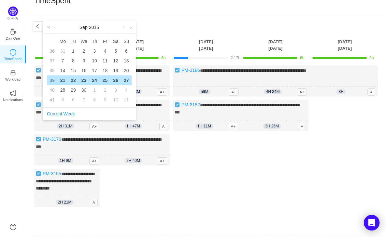
click at [49, 27] on link at bounding box center [49, 27] width 8 height 13
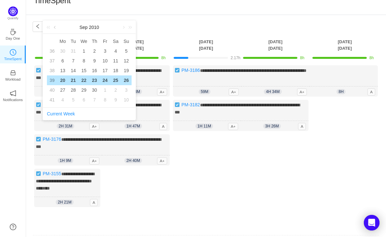
click at [57, 28] on link at bounding box center [55, 27] width 6 height 13
click at [122, 28] on link at bounding box center [123, 27] width 6 height 13
click at [83, 91] on div "25" at bounding box center [84, 90] width 8 height 8
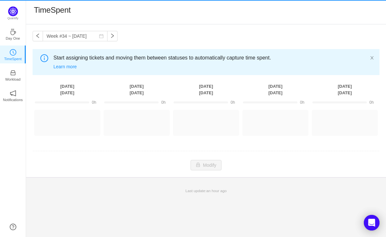
scroll to position [0, 0]
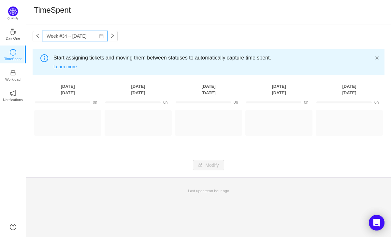
click at [84, 39] on input "Week #34 ~ Aug 23" at bounding box center [75, 36] width 65 height 10
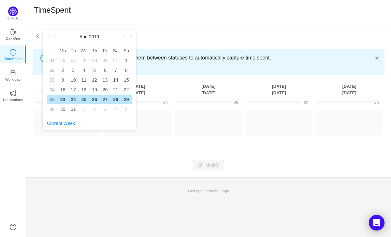
click at [87, 100] on div "25" at bounding box center [84, 100] width 8 height 8
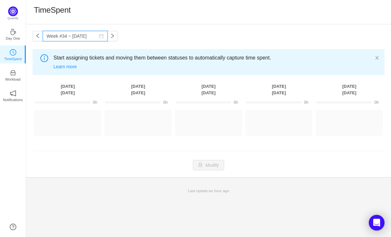
click at [83, 34] on input "Week #34 ~ Aug 23" at bounding box center [75, 36] width 65 height 10
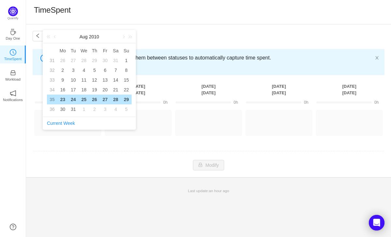
click at [83, 97] on div "25" at bounding box center [84, 100] width 8 height 8
click at [83, 97] on td "0h" at bounding box center [68, 101] width 70 height 11
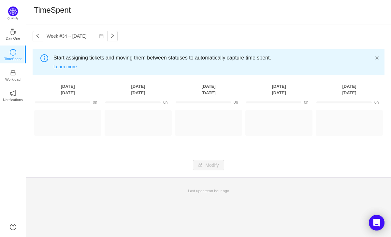
click at [83, 97] on td "0h" at bounding box center [68, 101] width 70 height 11
click at [64, 39] on input "Week #34 ~ Aug 23" at bounding box center [75, 36] width 65 height 10
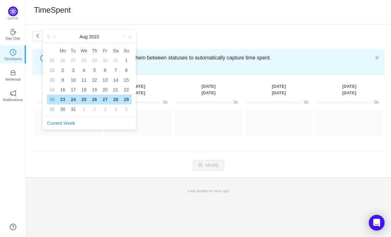
click at [72, 102] on div "24" at bounding box center [73, 100] width 8 height 8
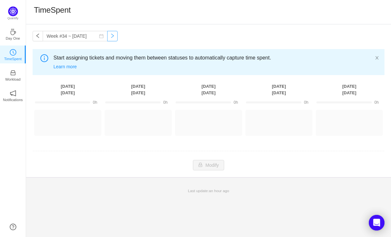
click at [107, 33] on button "button" at bounding box center [112, 36] width 10 height 10
click at [39, 37] on button "button" at bounding box center [38, 36] width 10 height 10
click at [87, 139] on td "(0) Other projects (0) Log Time Log Time Log Time Log Time Log Time" at bounding box center [209, 125] width 352 height 35
click at [88, 38] on input "Week #34 ~ Aug 23" at bounding box center [75, 36] width 65 height 10
click at [173, 34] on div "Week #34 ~ Aug 23 You have reached free plan limit. Upgrade Start assigning tic…" at bounding box center [208, 100] width 365 height 153
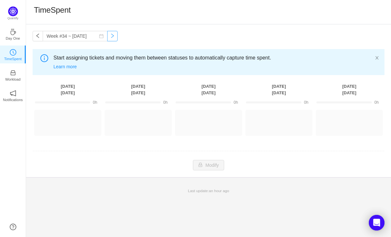
click at [110, 37] on button "button" at bounding box center [112, 36] width 10 height 10
type input "Week #35 ~ Aug 30"
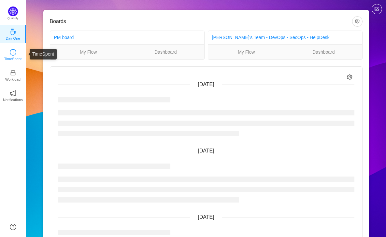
click at [15, 58] on p "TimeSpent" at bounding box center [13, 59] width 18 height 6
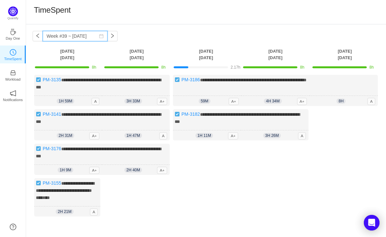
click at [88, 38] on input "Week #39 ~ [DATE]" at bounding box center [75, 36] width 65 height 10
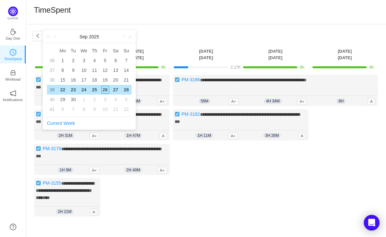
click at [96, 90] on div "25" at bounding box center [95, 90] width 8 height 8
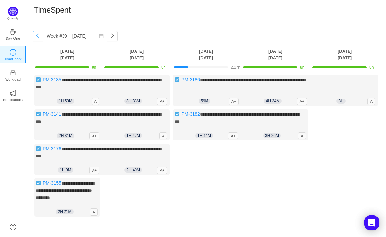
click at [36, 36] on button "button" at bounding box center [38, 36] width 10 height 10
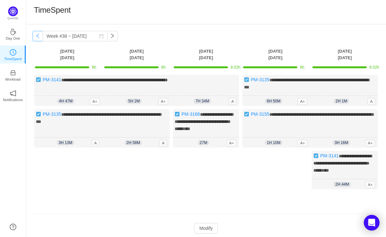
click at [37, 35] on button "button" at bounding box center [38, 36] width 10 height 10
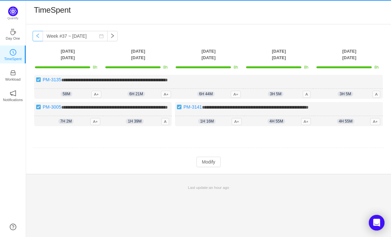
click at [37, 35] on button "button" at bounding box center [38, 36] width 10 height 10
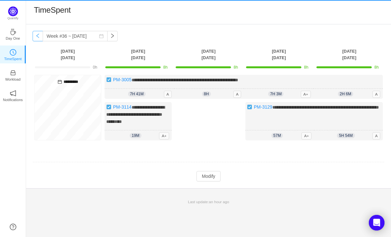
click at [37, 35] on button "button" at bounding box center [38, 36] width 10 height 10
type input "Week #35 ~ [DATE]"
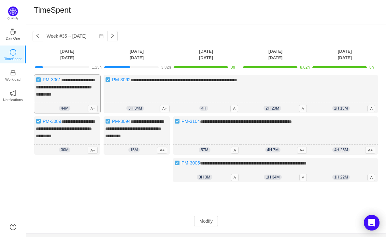
click at [80, 97] on div "**********" at bounding box center [67, 94] width 66 height 38
click at [62, 88] on span "**********" at bounding box center [65, 87] width 58 height 19
click at [51, 98] on div "**********" at bounding box center [67, 94] width 66 height 38
click at [60, 86] on span "**********" at bounding box center [65, 87] width 58 height 19
click at [63, 86] on span "**********" at bounding box center [65, 87] width 58 height 19
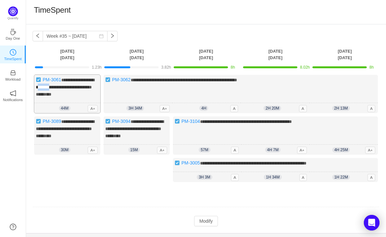
click at [63, 86] on span "**********" at bounding box center [65, 87] width 58 height 19
click at [120, 187] on div "Log Time" at bounding box center [137, 173] width 66 height 31
click at [204, 224] on button "Modify" at bounding box center [206, 221] width 24 height 10
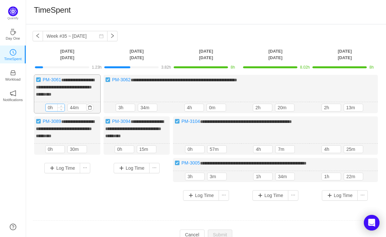
click at [50, 107] on input "0h" at bounding box center [55, 107] width 19 height 7
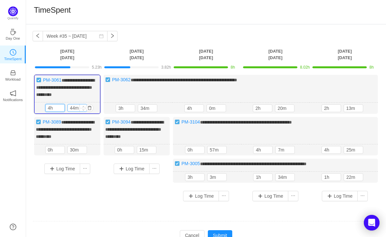
type input "4h"
click at [75, 107] on input "44m" at bounding box center [77, 108] width 19 height 7
type input "0m"
click at [50, 154] on input "0h" at bounding box center [55, 150] width 19 height 7
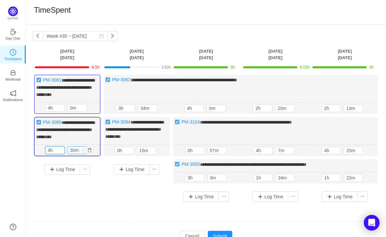
type input "4h"
click at [75, 153] on input "30m" at bounding box center [77, 150] width 19 height 7
type input "0m"
click at [119, 199] on div "Log Time" at bounding box center [137, 180] width 66 height 40
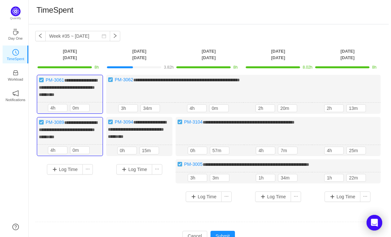
scroll to position [35, 0]
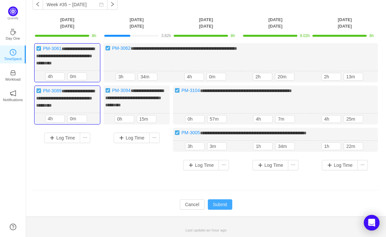
click at [226, 202] on button "Submit" at bounding box center [220, 205] width 25 height 10
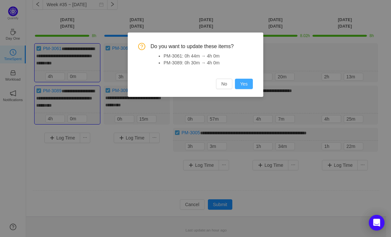
click at [243, 80] on button "Yes" at bounding box center [244, 84] width 18 height 10
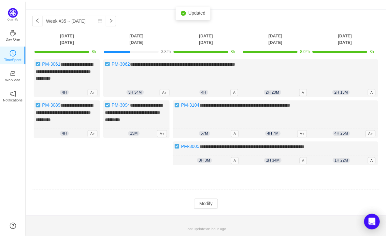
scroll to position [21, 0]
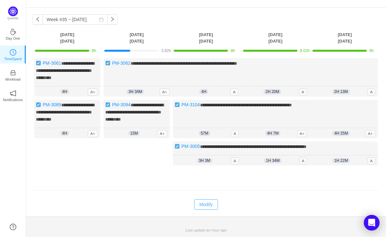
click at [208, 202] on button "Modify" at bounding box center [206, 205] width 24 height 10
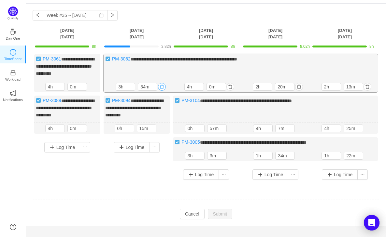
click at [162, 86] on button "button" at bounding box center [162, 87] width 8 height 8
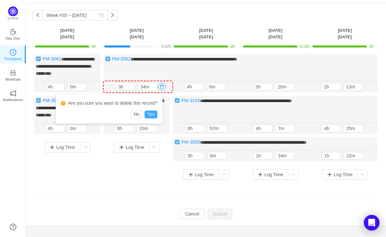
click at [152, 114] on button "Yes" at bounding box center [151, 115] width 13 height 8
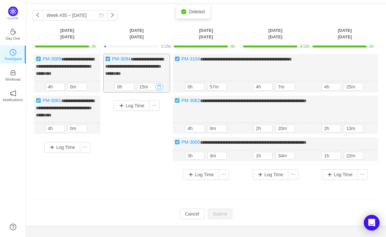
click at [161, 91] on button "button" at bounding box center [159, 87] width 8 height 8
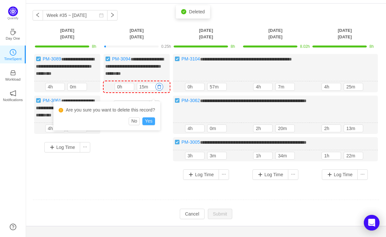
click at [153, 121] on button "Yes" at bounding box center [148, 122] width 13 height 8
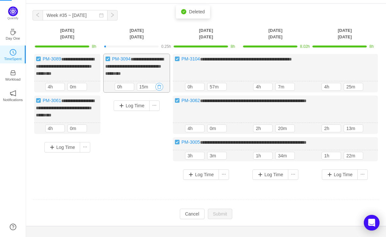
click at [160, 91] on button "button" at bounding box center [159, 87] width 8 height 8
click at [151, 146] on div "Log Time" at bounding box center [137, 133] width 66 height 74
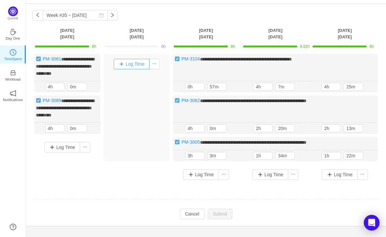
click at [132, 63] on button "Log Time" at bounding box center [132, 64] width 36 height 10
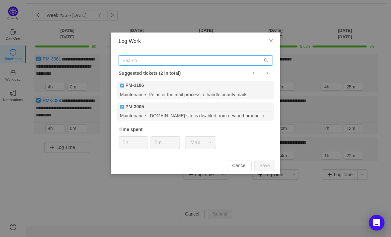
click at [139, 61] on input "text" at bounding box center [196, 60] width 154 height 10
paste input "PM-3094"
type input "PM-3094"
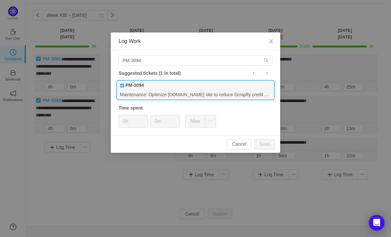
click at [148, 91] on div "Maintenance: Optimize freepeoplesearch.com site to reduce Scrapfly credit consu…" at bounding box center [195, 94] width 156 height 9
click at [126, 122] on input "0h" at bounding box center [133, 121] width 29 height 12
click at [264, 142] on button "Save" at bounding box center [264, 144] width 21 height 10
type input "0h"
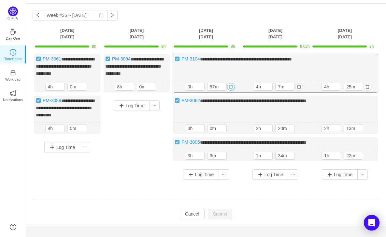
click at [233, 91] on button "button" at bounding box center [231, 87] width 8 height 8
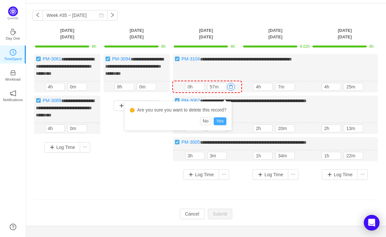
click at [226, 123] on button "Yes" at bounding box center [220, 122] width 13 height 8
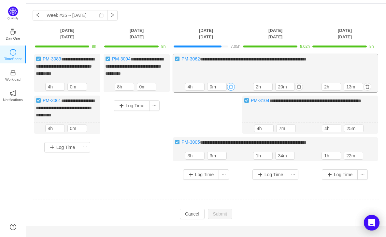
click at [232, 91] on button "button" at bounding box center [231, 87] width 8 height 8
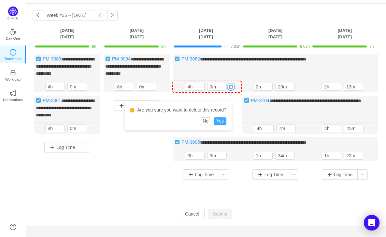
click at [225, 120] on button "Yes" at bounding box center [220, 122] width 13 height 8
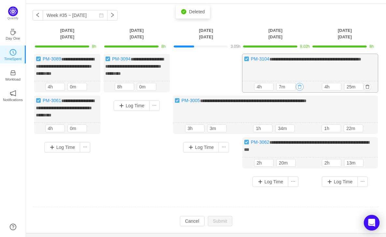
click at [300, 91] on button "button" at bounding box center [300, 87] width 8 height 8
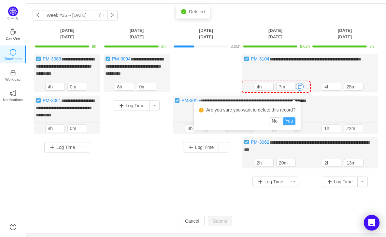
click at [292, 120] on button "Yes" at bounding box center [289, 122] width 13 height 8
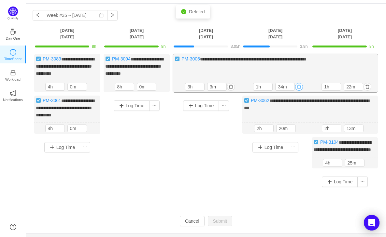
click at [297, 91] on button "button" at bounding box center [299, 87] width 8 height 8
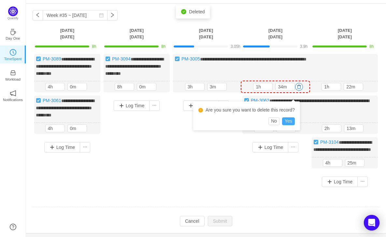
click at [294, 121] on button "Yes" at bounding box center [288, 122] width 13 height 8
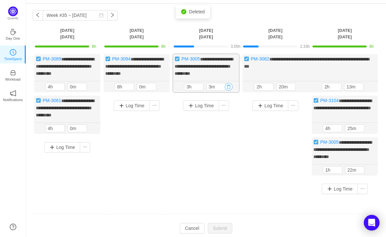
click at [230, 91] on button "button" at bounding box center [229, 87] width 8 height 8
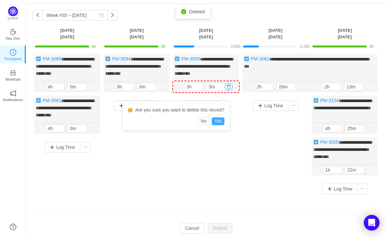
click at [224, 120] on button "Yes" at bounding box center [218, 122] width 13 height 8
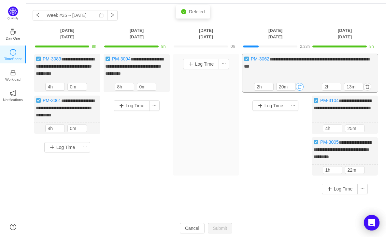
click at [301, 91] on button "button" at bounding box center [300, 87] width 8 height 8
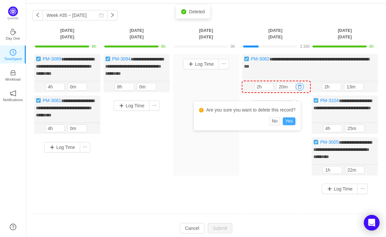
click at [289, 123] on button "Yes" at bounding box center [289, 122] width 13 height 8
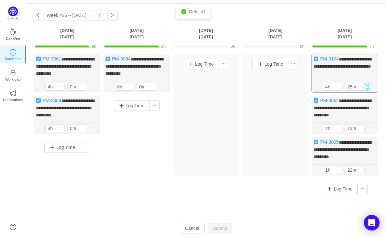
click at [368, 91] on button "button" at bounding box center [367, 87] width 8 height 8
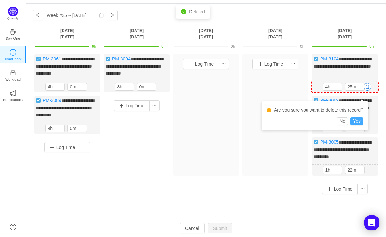
click at [363, 121] on button "Yes" at bounding box center [356, 122] width 13 height 8
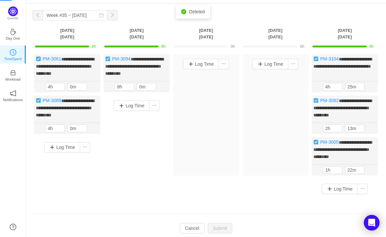
scroll to position [7, 0]
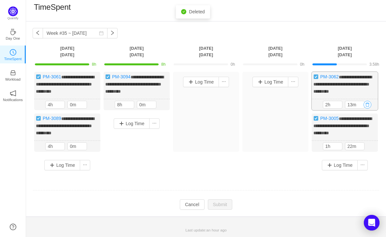
click at [369, 106] on button "button" at bounding box center [367, 105] width 8 height 8
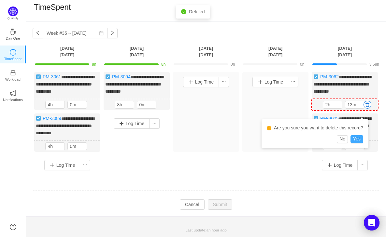
click at [362, 135] on button "Yes" at bounding box center [356, 139] width 13 height 8
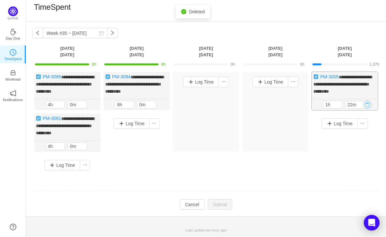
click at [367, 106] on button "button" at bounding box center [367, 105] width 8 height 8
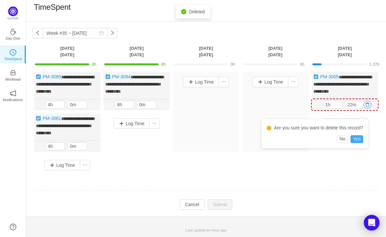
click at [360, 135] on button "Yes" at bounding box center [356, 139] width 13 height 8
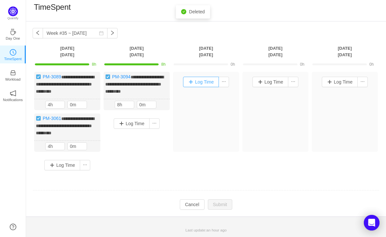
click at [199, 79] on button "Log Time" at bounding box center [201, 82] width 36 height 10
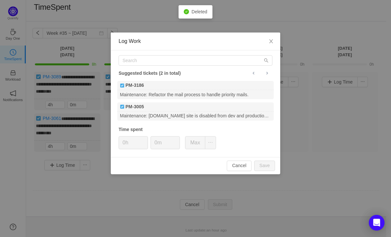
click at [139, 66] on div "Suggested tickets (2 in total) PM-3186 Maintenance: Refactor the mail process t…" at bounding box center [195, 103] width 169 height 107
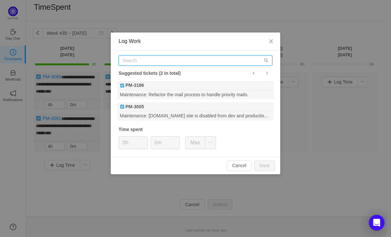
click at [132, 59] on input "text" at bounding box center [196, 60] width 154 height 10
paste input "PM-3104"
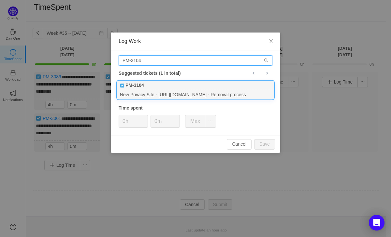
type input "PM-3104"
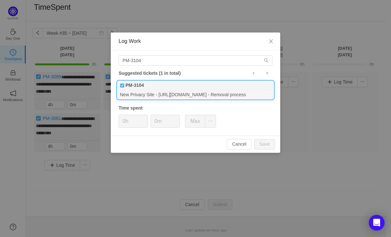
click at [149, 93] on div "New Privacy Site - https://vymaps.com - Removal process" at bounding box center [195, 94] width 156 height 9
click at [126, 121] on input "0h" at bounding box center [133, 121] width 29 height 12
click at [262, 144] on button "Save" at bounding box center [264, 144] width 21 height 10
type input "0h"
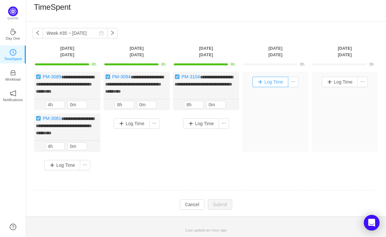
click at [283, 79] on button "Log Time" at bounding box center [270, 82] width 36 height 10
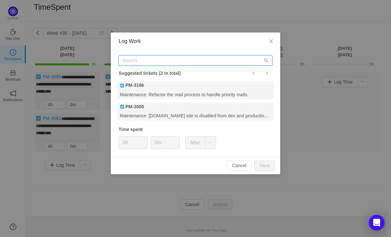
click at [139, 63] on input "text" at bounding box center [196, 60] width 154 height 10
paste input "PM-3104"
type input "PM-3104"
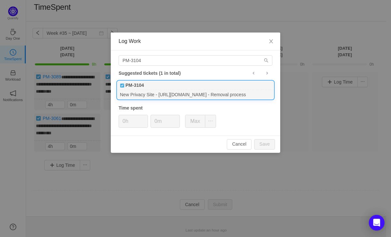
click at [159, 92] on div "New Privacy Site - https://vymaps.com - Removal process" at bounding box center [195, 94] width 156 height 9
click at [125, 123] on input "0h" at bounding box center [133, 121] width 29 height 12
click at [261, 145] on button "Save" at bounding box center [264, 144] width 21 height 10
type input "0h"
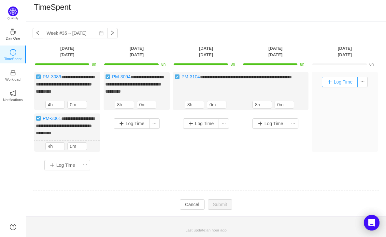
click at [344, 78] on button "Log Time" at bounding box center [340, 82] width 36 height 10
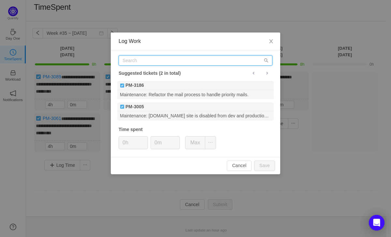
click at [139, 64] on input "text" at bounding box center [196, 60] width 154 height 10
paste input "PM-3104"
type input "PM-3104"
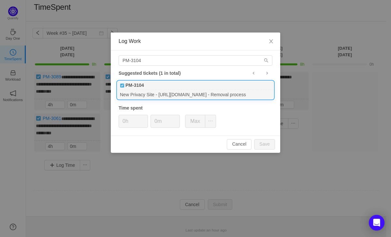
click at [143, 92] on div "New Privacy Site - https://vymaps.com - Removal process" at bounding box center [195, 94] width 156 height 9
click at [122, 129] on div "PM-3104 Suggested tickets (1 in total) PM-3104 New Privacy Site - https://vymap…" at bounding box center [195, 92] width 169 height 85
click at [125, 123] on input "0h" at bounding box center [133, 121] width 29 height 12
click at [261, 145] on button "Save" at bounding box center [264, 144] width 21 height 10
type input "0h"
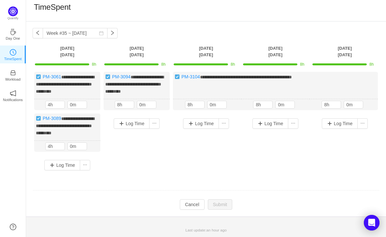
click at [220, 177] on td "**********" at bounding box center [206, 126] width 347 height 113
click at [282, 173] on div "**********" at bounding box center [206, 124] width 347 height 104
click at [87, 166] on button "button" at bounding box center [85, 165] width 10 height 10
click at [85, 164] on button "button" at bounding box center [85, 165] width 10 height 10
click at [81, 189] on li "Log Time Off" at bounding box center [69, 194] width 40 height 10
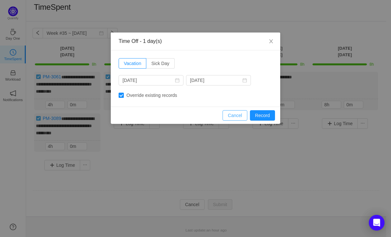
click at [236, 115] on button "Cancel" at bounding box center [234, 115] width 25 height 10
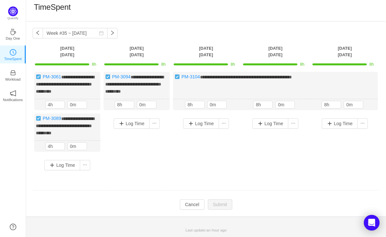
click at [153, 142] on div "Log Time" at bounding box center [137, 139] width 66 height 50
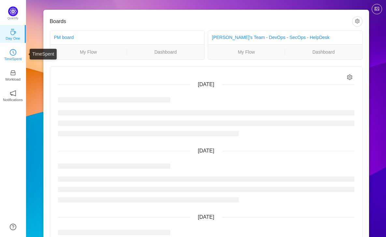
click at [21, 57] on p "TimeSpent" at bounding box center [13, 59] width 18 height 6
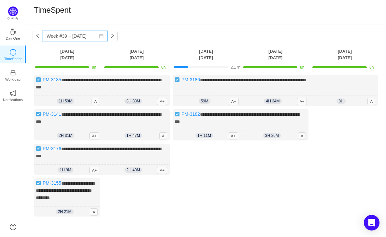
click at [75, 36] on input "Week #39 ~ [DATE]" at bounding box center [75, 36] width 65 height 10
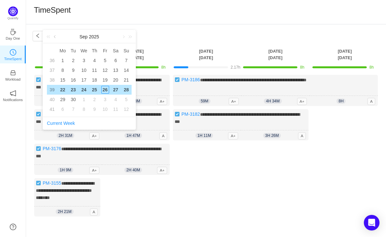
click at [56, 38] on link at bounding box center [55, 36] width 6 height 13
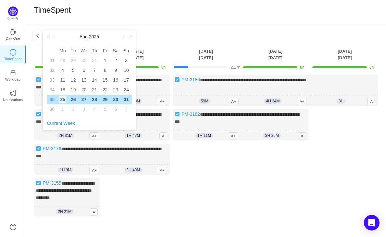
click at [62, 100] on div "25" at bounding box center [63, 100] width 8 height 8
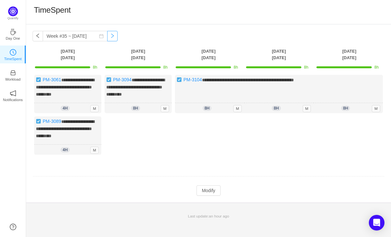
click at [107, 35] on button "button" at bounding box center [112, 36] width 10 height 10
type input "Week #36 ~ [DATE]"
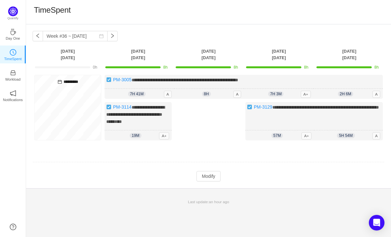
click at [70, 93] on div "*********" at bounding box center [67, 108] width 67 height 66
click at [62, 107] on div "*********" at bounding box center [67, 108] width 67 height 66
click at [147, 154] on td at bounding box center [209, 162] width 352 height 17
click at [174, 81] on span "**********" at bounding box center [185, 80] width 106 height 5
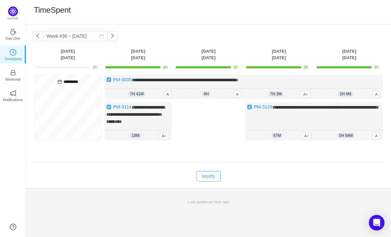
click at [202, 174] on button "Modify" at bounding box center [208, 176] width 24 height 10
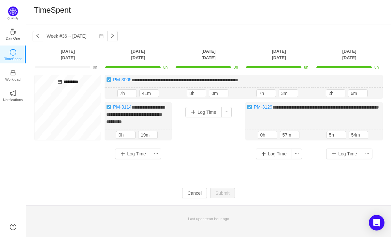
click at [61, 102] on div "*********" at bounding box center [67, 108] width 67 height 66
click at [165, 94] on button "button" at bounding box center [164, 94] width 8 height 8
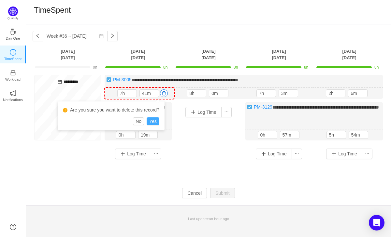
click at [157, 122] on button "Yes" at bounding box center [153, 122] width 13 height 8
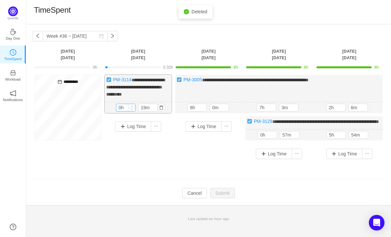
click at [122, 108] on input "0h" at bounding box center [125, 107] width 19 height 7
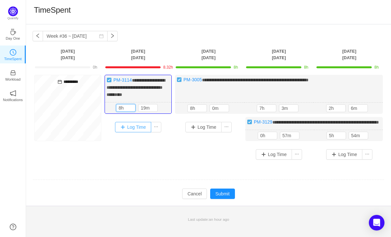
type input "8h"
type input "0m"
click at [237, 99] on div "**********" at bounding box center [279, 94] width 208 height 39
click at [176, 149] on div "Log Time" at bounding box center [208, 135] width 67 height 36
click at [233, 106] on button "button" at bounding box center [234, 109] width 8 height 8
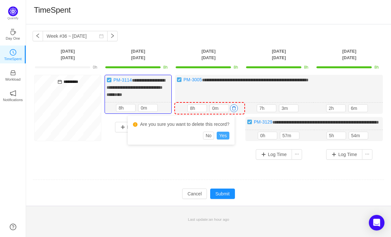
click at [226, 134] on button "Yes" at bounding box center [223, 136] width 13 height 8
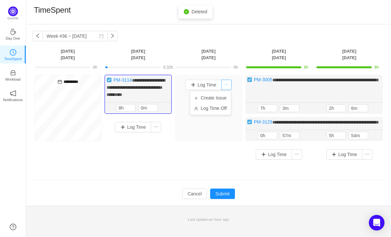
click at [222, 84] on button "button" at bounding box center [226, 85] width 10 height 10
click at [222, 106] on li "Log Time Off" at bounding box center [210, 108] width 40 height 10
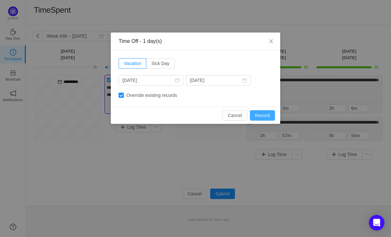
click at [260, 116] on button "Record" at bounding box center [262, 115] width 25 height 10
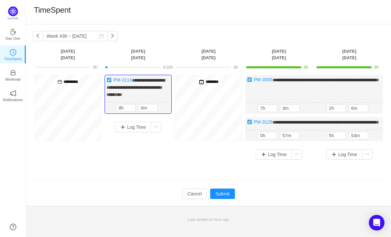
click at [213, 95] on div "********" at bounding box center [208, 108] width 67 height 66
click at [217, 88] on div "********" at bounding box center [208, 108] width 67 height 66
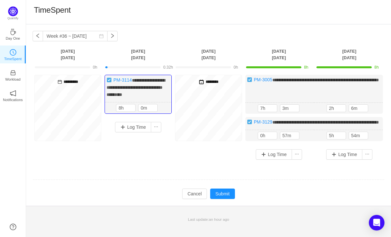
click at [213, 99] on div "********" at bounding box center [208, 108] width 67 height 66
click at [199, 82] on span at bounding box center [201, 81] width 5 height 5
click at [221, 133] on div "********" at bounding box center [208, 108] width 67 height 66
click at [303, 106] on button "button" at bounding box center [304, 109] width 8 height 8
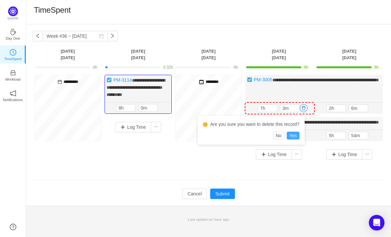
click at [295, 134] on button "Yes" at bounding box center [293, 136] width 13 height 8
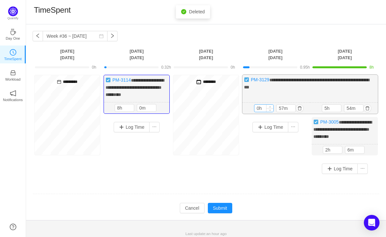
click at [260, 109] on input "0h" at bounding box center [263, 108] width 19 height 7
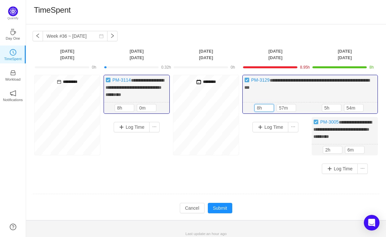
type input "8h"
type input "0m"
click at [366, 106] on button "button" at bounding box center [367, 108] width 8 height 8
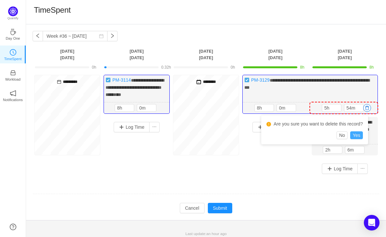
click at [358, 134] on button "Yes" at bounding box center [356, 136] width 13 height 8
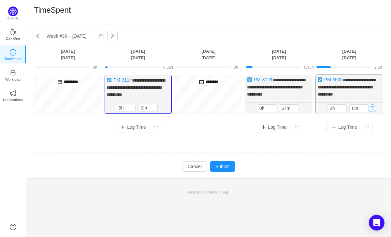
click at [373, 112] on button "button" at bounding box center [372, 109] width 8 height 8
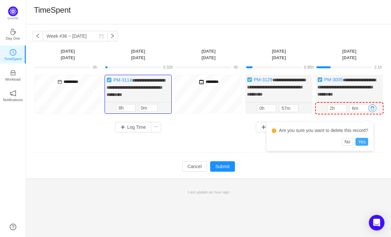
click at [363, 142] on button "Yes" at bounding box center [361, 142] width 13 height 8
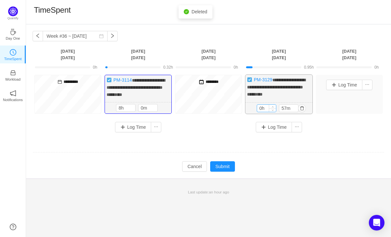
click at [262, 112] on input "0h" at bounding box center [266, 108] width 19 height 7
type input "8h"
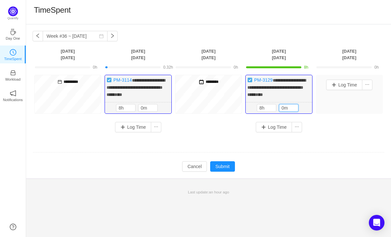
type input "0m"
click at [324, 126] on div "**********" at bounding box center [209, 106] width 352 height 63
click at [347, 86] on button "Log Time" at bounding box center [344, 85] width 36 height 10
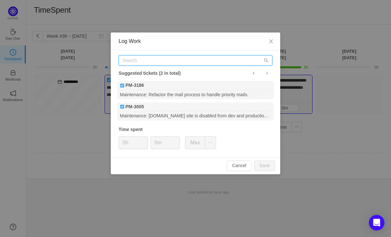
click at [144, 64] on input "text" at bounding box center [196, 60] width 154 height 10
paste input "PM-3062"
type input "PM-3062"
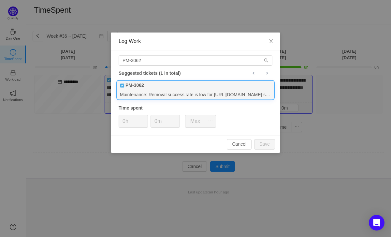
click at [149, 90] on div "Maintenance: Removal success rate is low for https://vericora.com/ site. Invest…" at bounding box center [195, 94] width 156 height 9
drag, startPoint x: 126, startPoint y: 123, endPoint x: 127, endPoint y: 129, distance: 6.0
click at [126, 123] on input "0h" at bounding box center [133, 121] width 29 height 12
click at [264, 142] on button "Save" at bounding box center [264, 144] width 21 height 10
type input "0h"
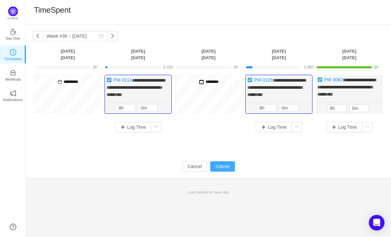
click at [226, 172] on button "Submit" at bounding box center [222, 167] width 25 height 10
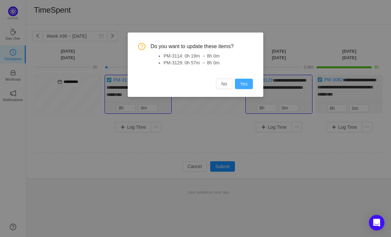
click at [244, 84] on button "Yes" at bounding box center [244, 84] width 18 height 10
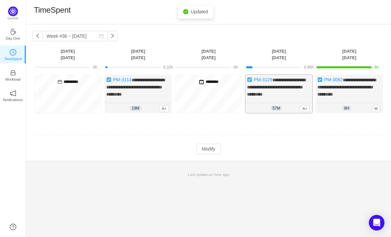
click at [276, 102] on div "**********" at bounding box center [278, 94] width 67 height 38
click at [209, 154] on button "Modify" at bounding box center [208, 149] width 24 height 10
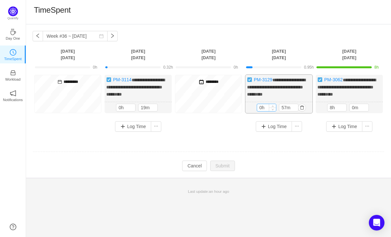
click at [262, 111] on input "0h" at bounding box center [266, 107] width 19 height 7
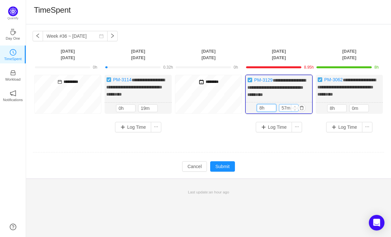
type input "8h"
click at [284, 112] on input "57m" at bounding box center [288, 108] width 19 height 7
type input "0m"
click at [225, 171] on button "Submit" at bounding box center [222, 167] width 25 height 10
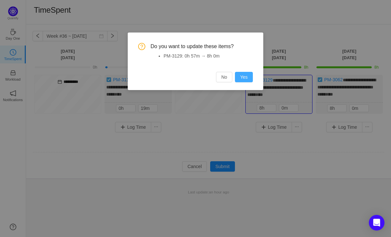
click at [245, 78] on button "Yes" at bounding box center [244, 77] width 18 height 10
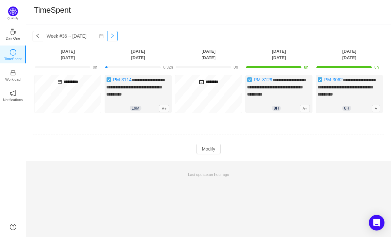
click at [107, 34] on button "button" at bounding box center [112, 36] width 10 height 10
type input "Week #37 ~ [DATE]"
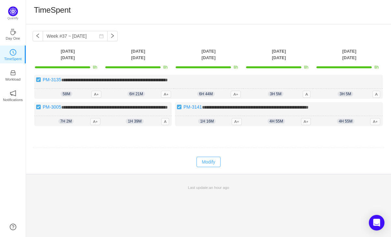
click at [210, 167] on button "Modify" at bounding box center [208, 162] width 24 height 10
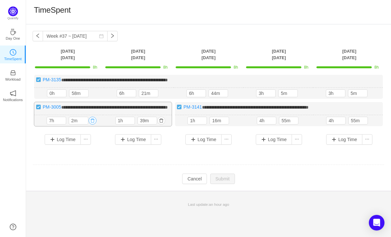
click at [92, 125] on button "button" at bounding box center [93, 121] width 8 height 8
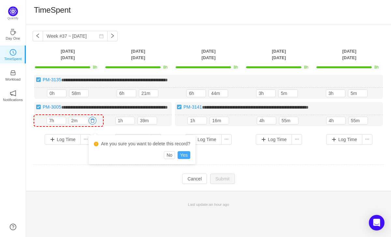
click at [190, 157] on button "Yes" at bounding box center [183, 155] width 13 height 8
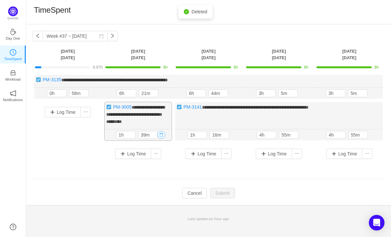
click at [162, 133] on button "button" at bounding box center [161, 135] width 8 height 8
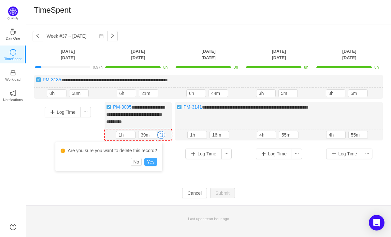
click at [151, 160] on button "Yes" at bounding box center [150, 162] width 13 height 8
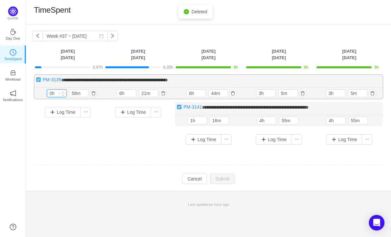
click at [53, 93] on input "0h" at bounding box center [56, 93] width 19 height 7
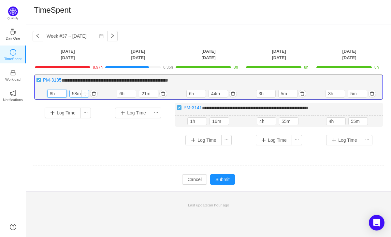
type input "8h"
type input "0m"
click at [123, 93] on input "6h" at bounding box center [126, 93] width 19 height 7
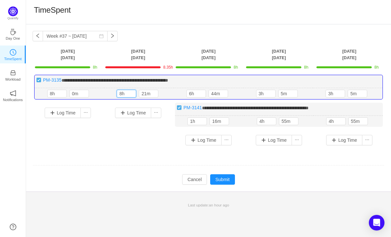
type input "8h"
type input "0m"
click at [161, 129] on div "Log Time" at bounding box center [138, 121] width 67 height 36
click at [234, 94] on button "button" at bounding box center [233, 94] width 8 height 8
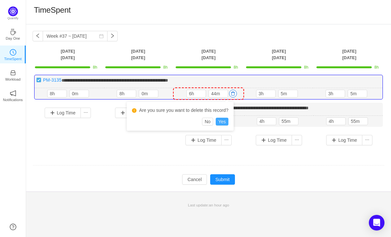
click at [224, 123] on button "Yes" at bounding box center [222, 122] width 13 height 8
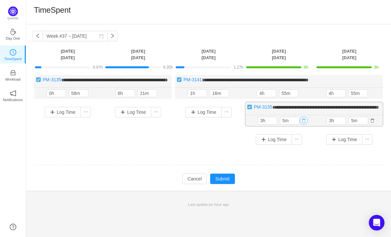
click at [304, 125] on button "button" at bounding box center [304, 121] width 8 height 8
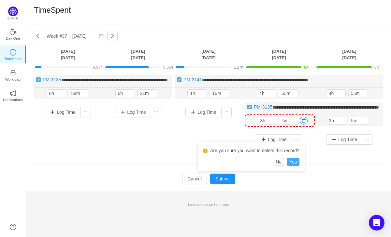
click at [298, 160] on button "Yes" at bounding box center [293, 162] width 13 height 8
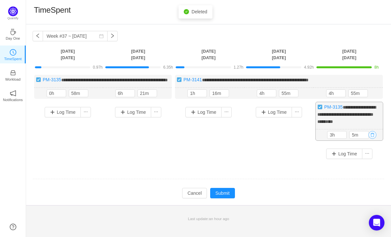
click at [372, 139] on button "button" at bounding box center [372, 135] width 8 height 8
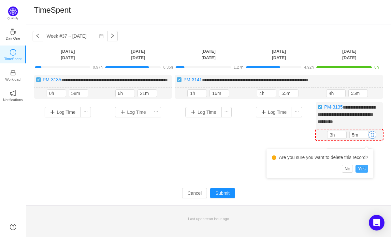
click at [365, 168] on button "Yes" at bounding box center [361, 169] width 13 height 8
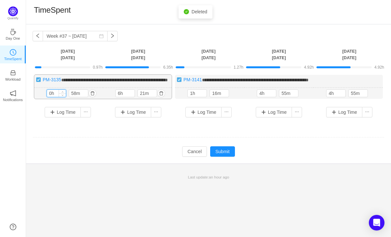
click at [51, 97] on input "0h" at bounding box center [56, 93] width 19 height 7
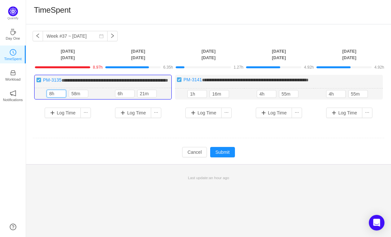
type input "8h"
type input "0m"
type input "8h"
type input "0m"
click at [198, 98] on input "1h" at bounding box center [197, 94] width 19 height 7
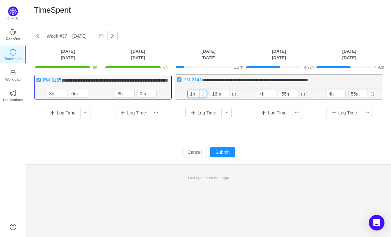
click at [194, 98] on input "1h" at bounding box center [197, 94] width 19 height 7
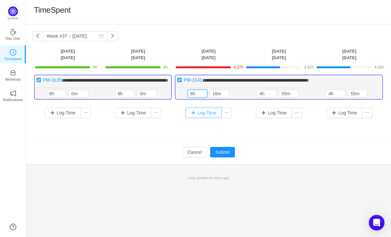
type input "8h"
type input "0m"
type input "8h"
type input "0m"
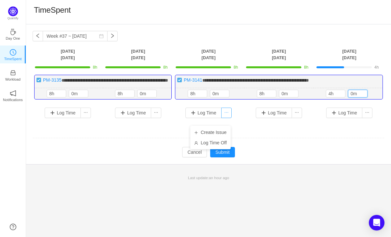
type input "0m"
click at [331, 97] on input "4h" at bounding box center [335, 93] width 19 height 7
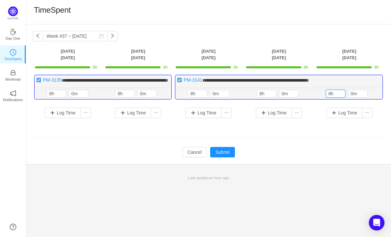
type input "8h"
click at [305, 172] on footer "Last update: an hour ago" at bounding box center [208, 174] width 365 height 21
click at [229, 158] on button "Submit" at bounding box center [222, 152] width 25 height 10
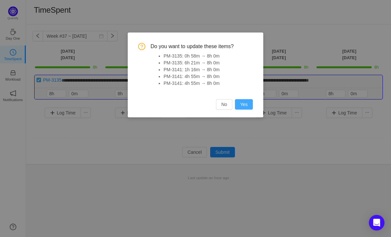
click at [248, 106] on button "Yes" at bounding box center [244, 104] width 18 height 10
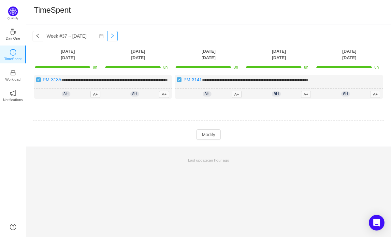
click at [107, 38] on button "button" at bounding box center [112, 36] width 10 height 10
type input "Week #38 ~ [DATE]"
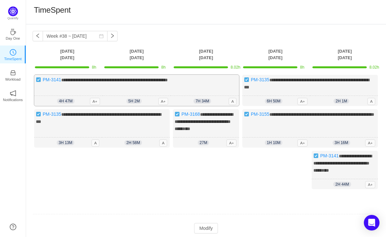
click at [215, 89] on div "**********" at bounding box center [136, 90] width 205 height 31
click at [204, 229] on button "Modify" at bounding box center [206, 228] width 24 height 10
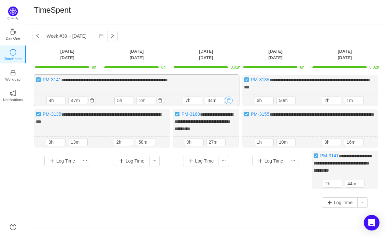
click at [228, 98] on button "button" at bounding box center [229, 101] width 8 height 8
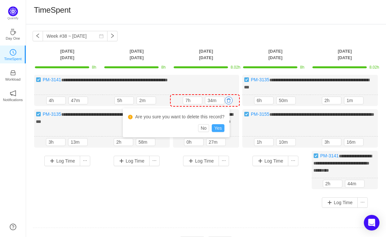
click at [218, 127] on button "Yes" at bounding box center [218, 128] width 13 height 8
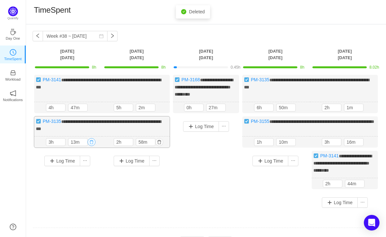
click at [93, 141] on button "button" at bounding box center [92, 142] width 8 height 8
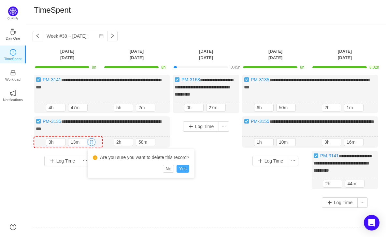
click at [189, 168] on button "Yes" at bounding box center [182, 169] width 13 height 8
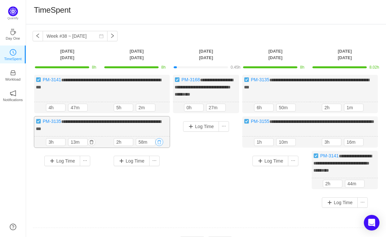
click at [159, 141] on button "button" at bounding box center [159, 142] width 8 height 8
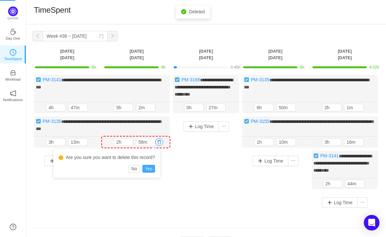
click at [153, 169] on button "Yes" at bounding box center [148, 169] width 13 height 8
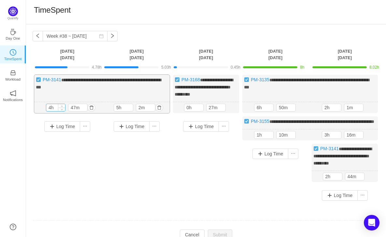
click at [52, 106] on input "4h" at bounding box center [55, 107] width 19 height 7
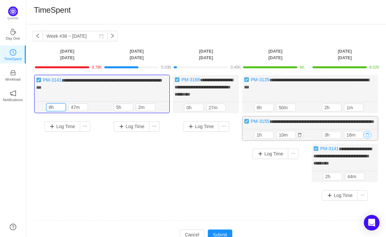
type input "8h"
click at [366, 139] on button "button" at bounding box center [367, 135] width 8 height 8
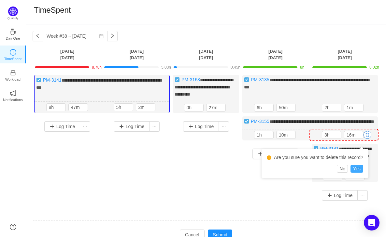
click at [358, 168] on button "Yes" at bounding box center [356, 169] width 13 height 8
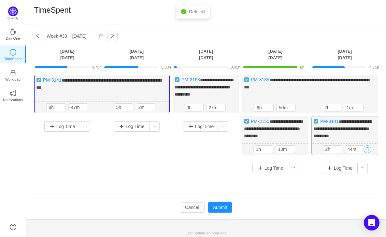
click at [366, 153] on button "button" at bounding box center [367, 150] width 8 height 8
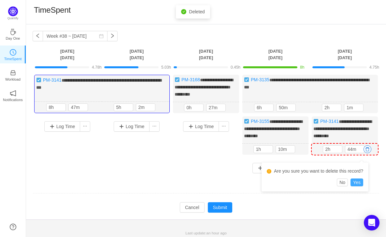
click at [359, 184] on button "Yes" at bounding box center [356, 183] width 13 height 8
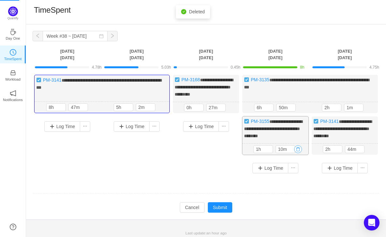
click at [300, 153] on button "button" at bounding box center [298, 150] width 8 height 8
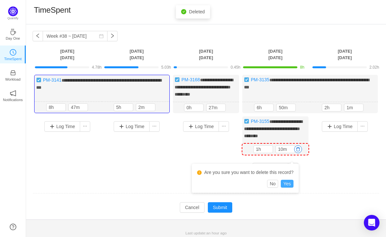
click at [293, 186] on button "Yes" at bounding box center [287, 184] width 13 height 8
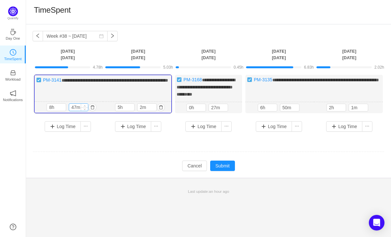
click at [77, 107] on input "47m" at bounding box center [78, 107] width 19 height 7
type input "0m"
type input "8h"
type input "0m"
click at [219, 94] on div "**********" at bounding box center [208, 94] width 67 height 38
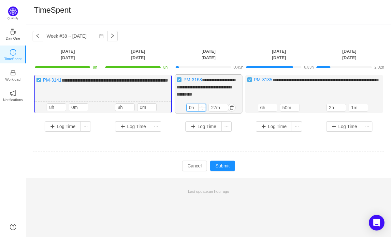
click at [192, 106] on input "0h" at bounding box center [196, 107] width 19 height 7
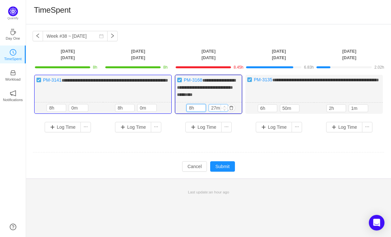
type input "8h"
click at [215, 105] on input "27m" at bounding box center [218, 108] width 19 height 7
type input "0m"
click at [259, 94] on div "**********" at bounding box center [313, 94] width 137 height 39
click at [303, 107] on button "button" at bounding box center [304, 109] width 8 height 8
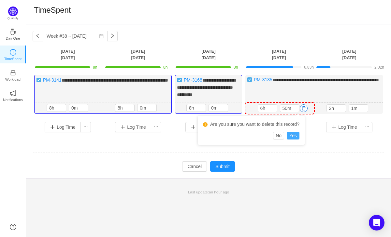
click at [296, 134] on button "Yes" at bounding box center [293, 136] width 13 height 8
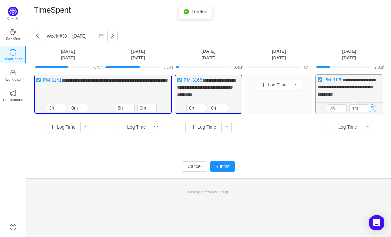
click at [373, 106] on button "button" at bounding box center [372, 109] width 8 height 8
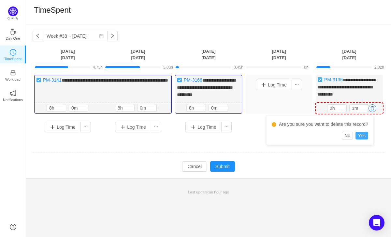
click at [366, 136] on button "Yes" at bounding box center [361, 136] width 13 height 8
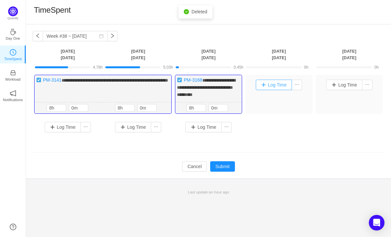
click at [276, 88] on button "Log Time" at bounding box center [274, 85] width 36 height 10
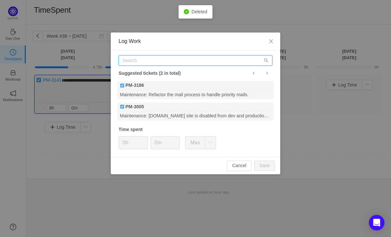
click at [130, 64] on input "text" at bounding box center [196, 60] width 154 height 10
paste input "PM-3155"
type input "PM-3155"
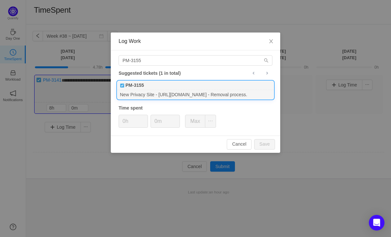
click at [143, 98] on div "New Privacy Site - [URL][DOMAIN_NAME] - Removal process." at bounding box center [195, 94] width 156 height 9
click at [127, 122] on input "0h" at bounding box center [133, 121] width 29 height 12
click at [264, 144] on button "Save" at bounding box center [264, 144] width 21 height 10
type input "0h"
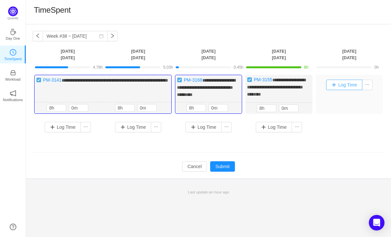
click at [344, 85] on button "Log Time" at bounding box center [344, 85] width 36 height 10
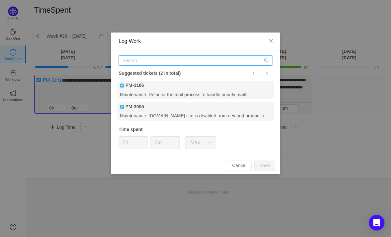
click at [137, 62] on input "text" at bounding box center [196, 60] width 154 height 10
paste input "PM-3155"
type input "PM-3155"
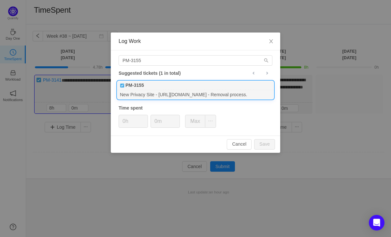
click at [148, 90] on div "PM-3155" at bounding box center [195, 85] width 156 height 9
click at [125, 122] on input "0h" at bounding box center [133, 121] width 29 height 12
click at [262, 144] on button "Save" at bounding box center [264, 144] width 21 height 10
type input "0h"
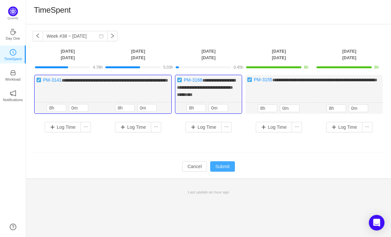
click at [219, 169] on button "Submit" at bounding box center [222, 167] width 25 height 10
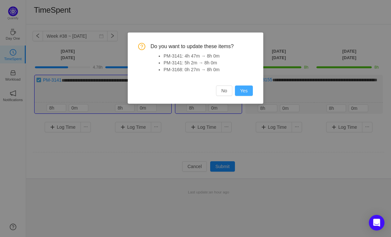
click at [242, 90] on button "Yes" at bounding box center [244, 91] width 18 height 10
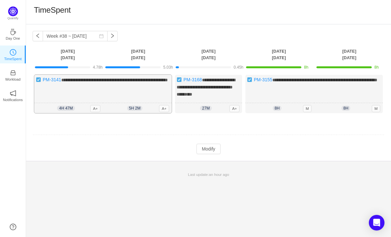
click at [71, 90] on div "**********" at bounding box center [102, 94] width 137 height 38
click at [65, 104] on div "4h 47m 4h 47m A+" at bounding box center [68, 108] width 69 height 10
click at [199, 144] on button "Modify" at bounding box center [208, 149] width 24 height 10
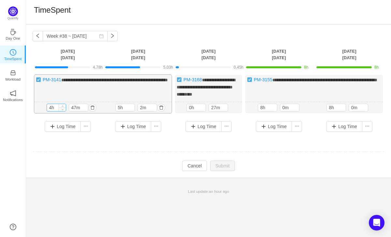
click at [52, 107] on input "4h" at bounding box center [56, 107] width 19 height 7
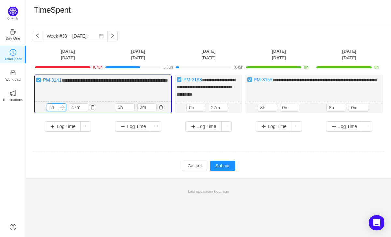
type input "8h"
type input "0m"
click at [121, 107] on input "5h" at bounding box center [124, 107] width 19 height 7
type input "8h"
click at [142, 106] on input "2m" at bounding box center [146, 107] width 19 height 7
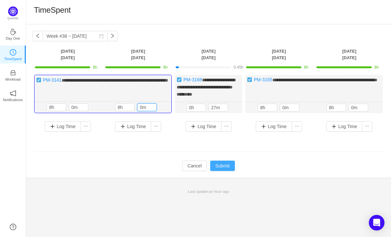
type input "0m"
click at [226, 163] on button "Submit" at bounding box center [222, 166] width 25 height 10
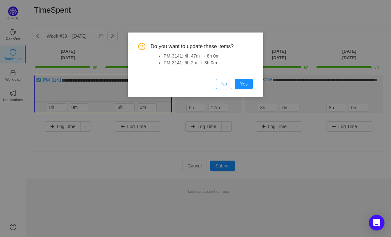
click at [219, 86] on button "No" at bounding box center [224, 84] width 16 height 10
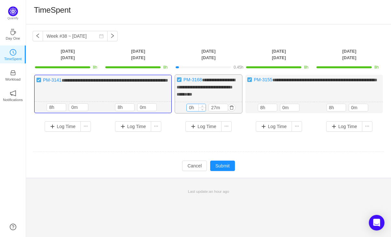
click at [195, 106] on input "0h" at bounding box center [196, 107] width 19 height 7
click at [193, 106] on input "0h" at bounding box center [196, 107] width 19 height 7
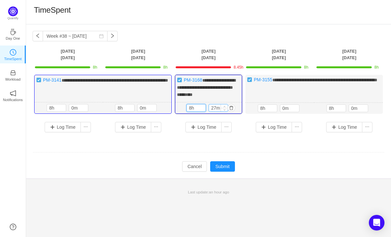
type input "8h"
click at [216, 108] on input "27m" at bounding box center [218, 108] width 19 height 7
type input "0m"
click at [221, 167] on button "Submit" at bounding box center [222, 167] width 25 height 10
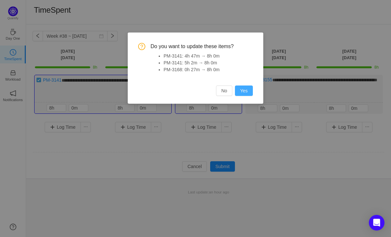
click at [241, 92] on button "Yes" at bounding box center [244, 91] width 18 height 10
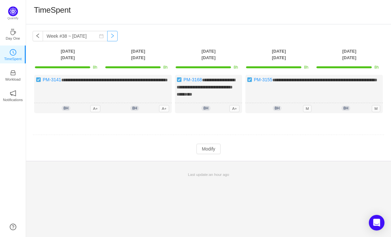
click at [108, 36] on button "button" at bounding box center [112, 36] width 10 height 10
type input "Week #39 ~ Sep 22"
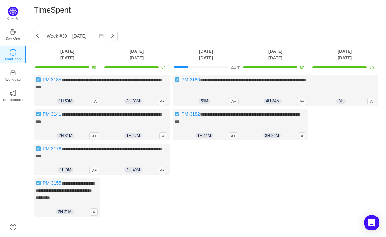
click at [215, 220] on div "Log Time" at bounding box center [206, 183] width 66 height 79
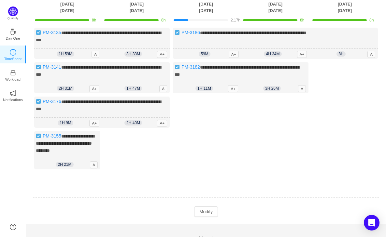
scroll to position [48, 0]
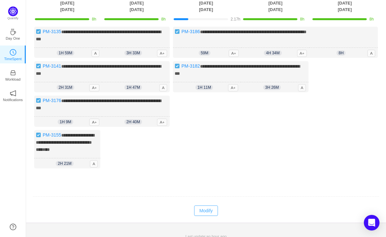
click at [207, 216] on button "Modify" at bounding box center [206, 211] width 24 height 10
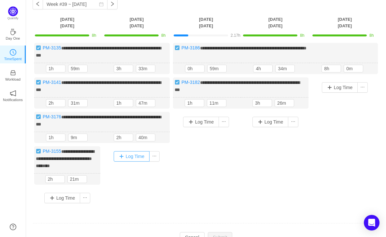
scroll to position [23, 0]
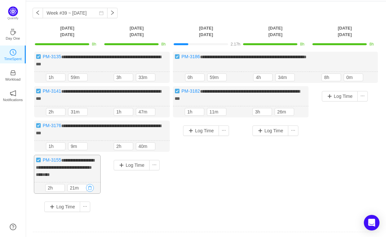
click at [89, 192] on button "button" at bounding box center [90, 188] width 8 height 8
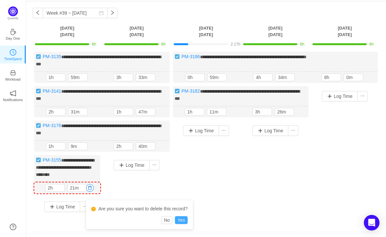
click at [184, 222] on button "Yes" at bounding box center [181, 221] width 13 height 8
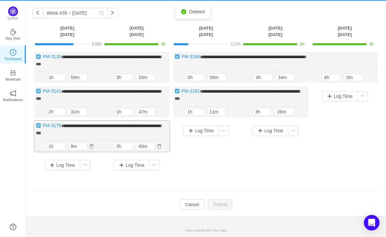
scroll to position [21, 0]
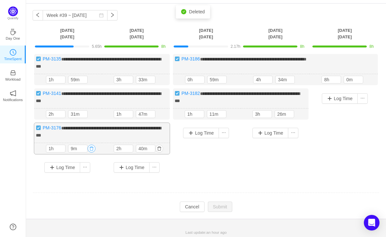
click at [92, 145] on button "button" at bounding box center [92, 149] width 8 height 8
click at [209, 161] on div "Log Time" at bounding box center [206, 146] width 66 height 47
click at [93, 112] on button "button" at bounding box center [92, 114] width 8 height 8
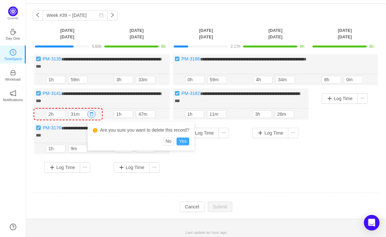
click at [189, 139] on button "Yes" at bounding box center [182, 142] width 13 height 8
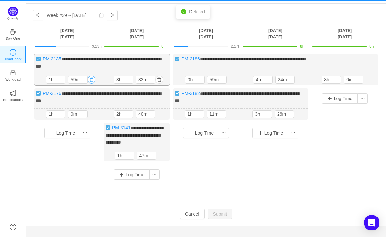
click at [92, 80] on button "button" at bounding box center [92, 80] width 8 height 8
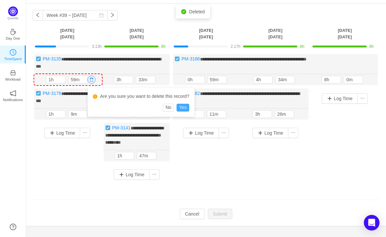
click at [185, 106] on button "Yes" at bounding box center [182, 108] width 13 height 8
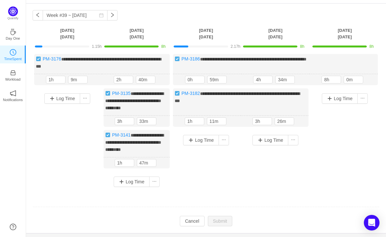
click at [51, 79] on input "1h" at bounding box center [55, 79] width 19 height 7
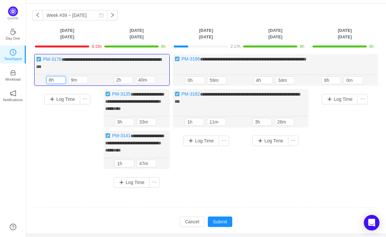
type input "8h"
click at [90, 132] on div "Log Time" at bounding box center [67, 133] width 66 height 88
click at [160, 168] on button "button" at bounding box center [159, 164] width 8 height 8
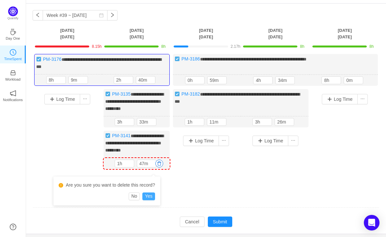
click at [150, 195] on button "Yes" at bounding box center [148, 197] width 13 height 8
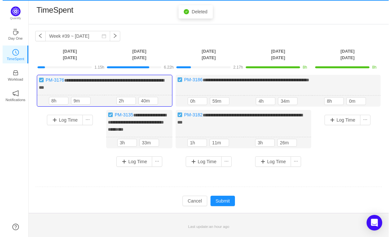
scroll to position [0, 0]
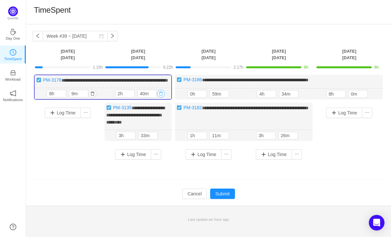
click at [161, 98] on button "button" at bounding box center [161, 94] width 8 height 8
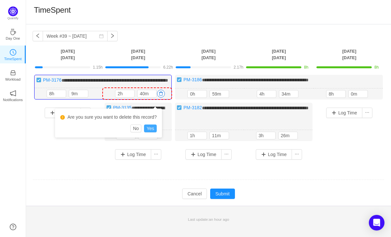
click at [155, 130] on button "Yes" at bounding box center [150, 129] width 13 height 8
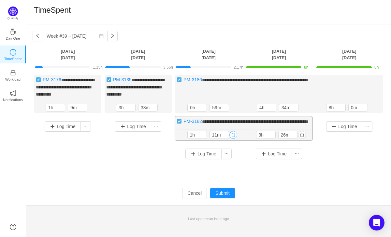
click at [233, 139] on button "button" at bounding box center [233, 135] width 8 height 8
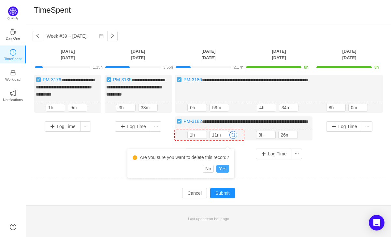
click at [229, 169] on button "Yes" at bounding box center [222, 169] width 13 height 8
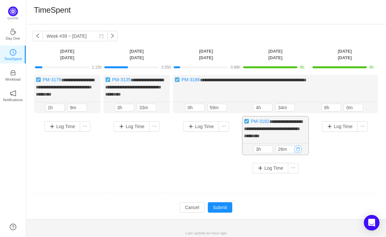
click at [296, 153] on button "button" at bounding box center [298, 150] width 8 height 8
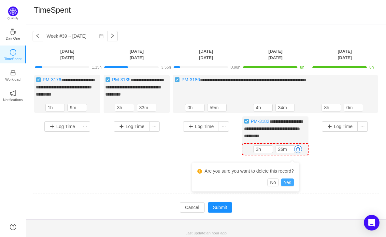
click at [287, 180] on button "Yes" at bounding box center [287, 183] width 13 height 8
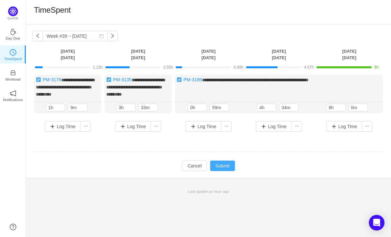
click at [228, 168] on button "Submit" at bounding box center [222, 166] width 25 height 10
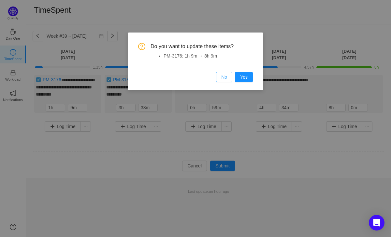
click at [224, 77] on button "No" at bounding box center [224, 77] width 16 height 10
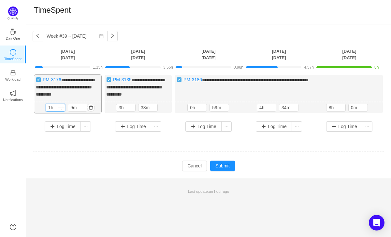
click at [50, 107] on input "1h" at bounding box center [55, 107] width 19 height 7
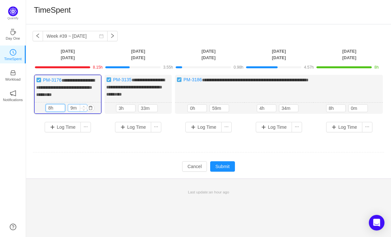
type input "8h"
click at [71, 106] on input "9m" at bounding box center [77, 108] width 19 height 7
type input "0m"
click at [125, 109] on input "3h" at bounding box center [125, 108] width 19 height 7
click at [122, 109] on input "3h" at bounding box center [125, 108] width 19 height 7
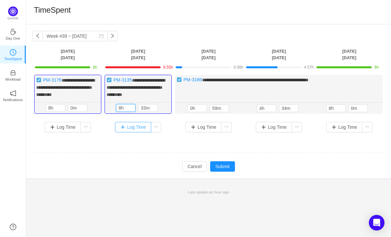
type input "8h"
type input "0m"
click at [192, 107] on input "0h" at bounding box center [197, 108] width 19 height 7
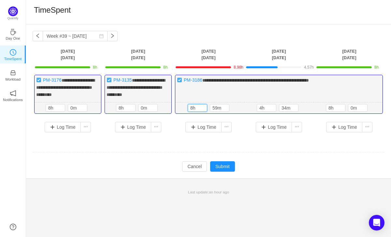
type input "8h"
type input "0m"
click at [265, 107] on input "4h" at bounding box center [266, 108] width 19 height 7
type input "8h"
type input "0m"
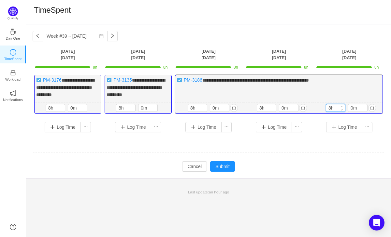
click at [334, 106] on input "8h" at bounding box center [335, 108] width 19 height 7
click at [225, 165] on button "Submit" at bounding box center [222, 167] width 25 height 10
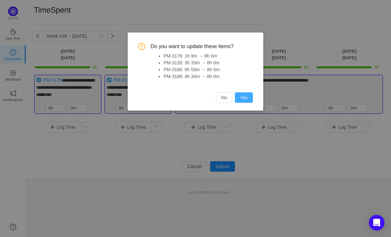
click at [246, 100] on button "Yes" at bounding box center [244, 97] width 18 height 10
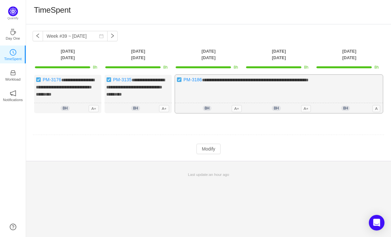
click at [216, 96] on div "**********" at bounding box center [279, 94] width 208 height 38
click at [208, 148] on button "Modify" at bounding box center [208, 149] width 24 height 10
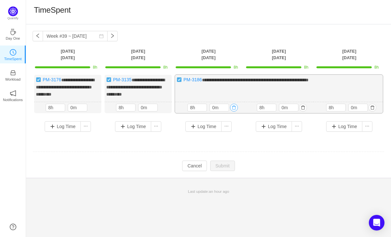
click at [235, 105] on button "button" at bounding box center [234, 108] width 8 height 8
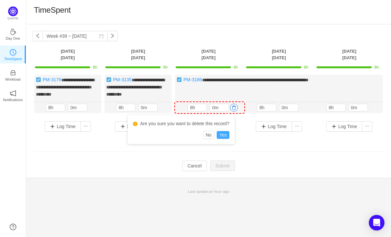
click at [224, 133] on button "Yes" at bounding box center [223, 135] width 13 height 8
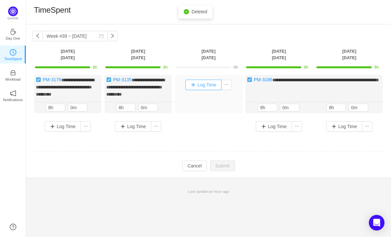
click at [204, 84] on button "Log Time" at bounding box center [203, 85] width 36 height 10
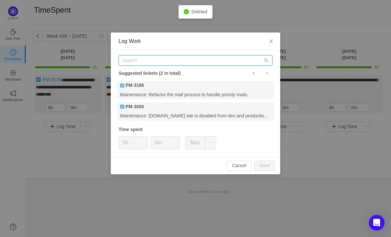
click at [159, 61] on input "text" at bounding box center [196, 60] width 154 height 10
paste input "PM-3135"
type input "PM-3135"
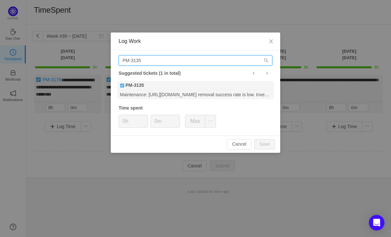
click at [162, 62] on input "PM-3135" at bounding box center [196, 60] width 154 height 10
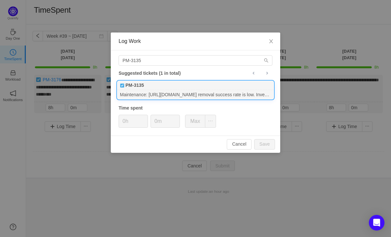
click at [148, 82] on div "PM-3135" at bounding box center [195, 85] width 156 height 9
drag, startPoint x: 125, startPoint y: 123, endPoint x: 129, endPoint y: 134, distance: 11.9
click at [125, 123] on input "0h" at bounding box center [133, 121] width 29 height 12
click at [262, 143] on button "Save" at bounding box center [264, 144] width 21 height 10
type input "0h"
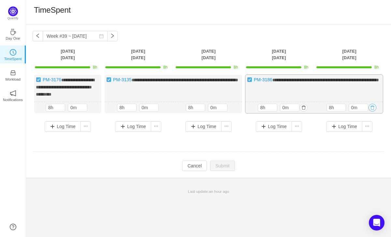
click at [374, 106] on button "button" at bounding box center [372, 108] width 8 height 8
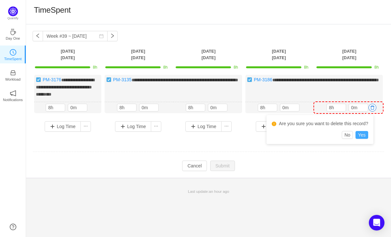
click at [364, 135] on button "Yes" at bounding box center [361, 135] width 13 height 8
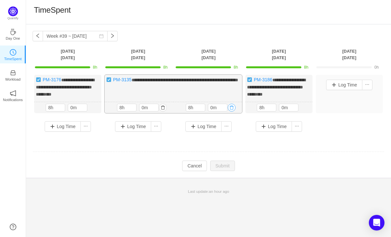
click at [233, 107] on button "button" at bounding box center [232, 108] width 8 height 8
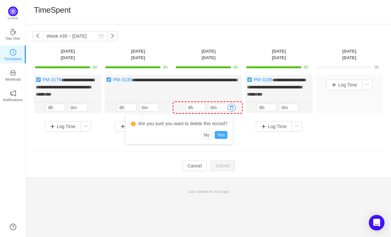
click at [225, 134] on button "Yes" at bounding box center [221, 135] width 13 height 8
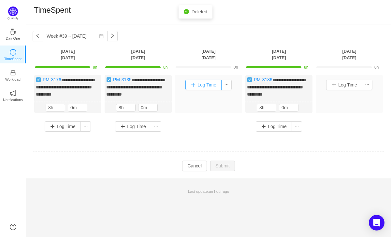
click at [199, 86] on button "Log Time" at bounding box center [203, 85] width 36 height 10
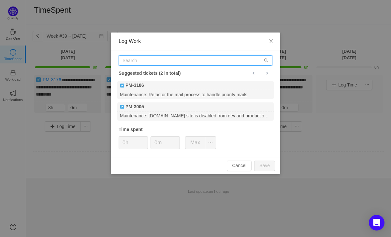
click at [158, 63] on input "text" at bounding box center [196, 60] width 154 height 10
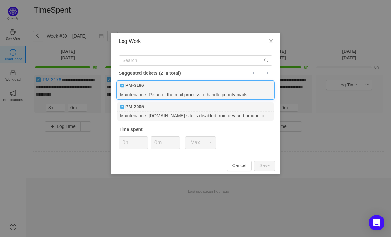
click at [162, 93] on div "Maintenance: Refactor the mail process to handle priority mails." at bounding box center [195, 94] width 156 height 9
click at [127, 143] on input "0h" at bounding box center [133, 143] width 29 height 12
click at [261, 165] on button "Save" at bounding box center [264, 166] width 21 height 10
type input "0h"
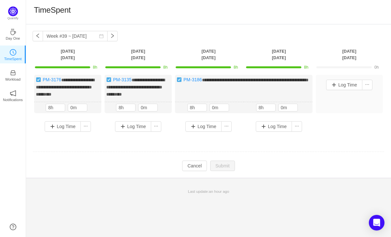
click at [258, 162] on td "Modify Cancel Submit" at bounding box center [209, 166] width 352 height 11
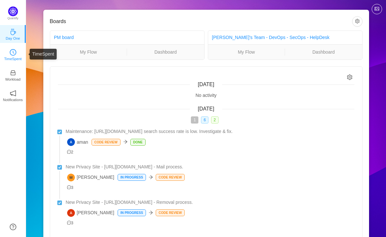
click at [10, 51] on link "TimeSpent" at bounding box center [13, 54] width 7 height 7
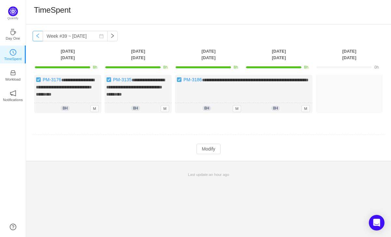
click at [38, 38] on button "button" at bounding box center [38, 36] width 10 height 10
type input "Week #38 ~ [DATE]"
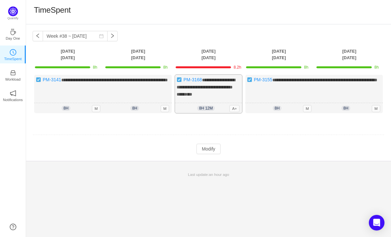
click at [214, 96] on div "**********" at bounding box center [208, 94] width 67 height 38
click at [207, 147] on button "Modify" at bounding box center [208, 149] width 24 height 10
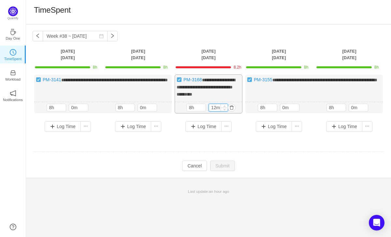
click at [216, 109] on input "12m" at bounding box center [218, 107] width 19 height 7
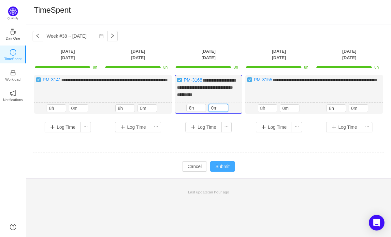
type input "0m"
click at [224, 163] on button "Submit" at bounding box center [222, 167] width 25 height 10
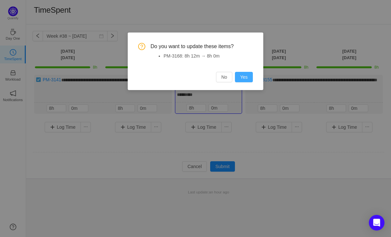
click at [246, 80] on button "Yes" at bounding box center [244, 77] width 18 height 10
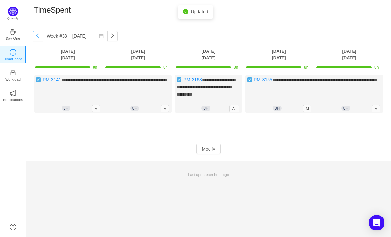
click at [39, 38] on button "button" at bounding box center [38, 36] width 10 height 10
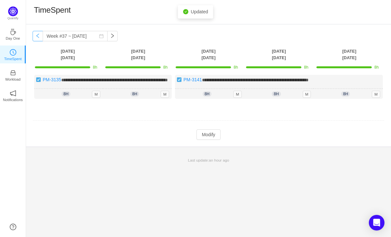
click at [39, 38] on button "button" at bounding box center [38, 36] width 10 height 10
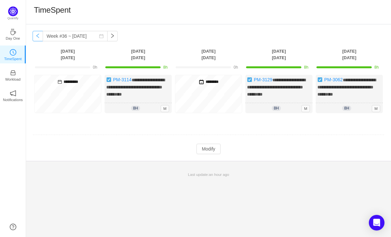
click at [39, 38] on button "button" at bounding box center [38, 36] width 10 height 10
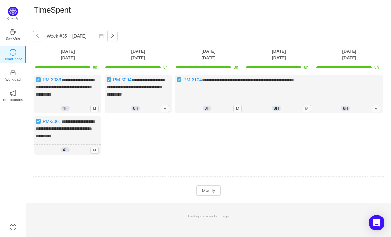
click at [39, 38] on button "button" at bounding box center [38, 36] width 10 height 10
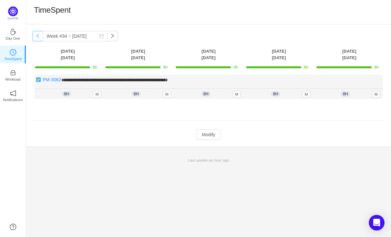
click at [39, 38] on button "button" at bounding box center [38, 36] width 10 height 10
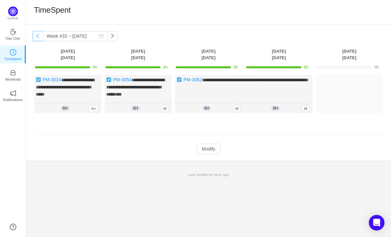
click at [39, 38] on button "button" at bounding box center [38, 36] width 10 height 10
type input "Week #32 ~ [DATE]"
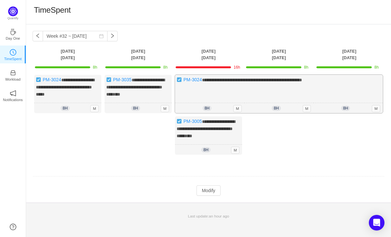
click at [207, 88] on div "**********" at bounding box center [279, 94] width 208 height 38
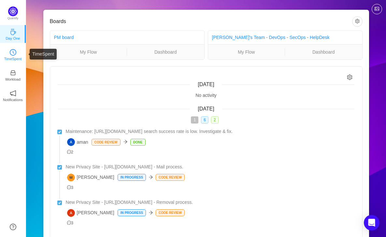
click at [17, 60] on p "TimeSpent" at bounding box center [13, 59] width 18 height 6
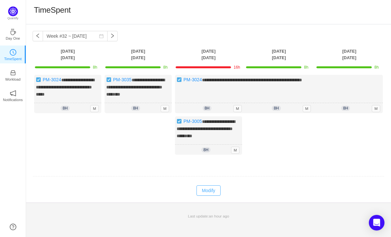
click at [208, 186] on button "Modify" at bounding box center [208, 191] width 24 height 10
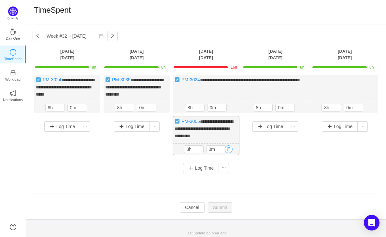
click at [232, 148] on button "button" at bounding box center [229, 150] width 8 height 8
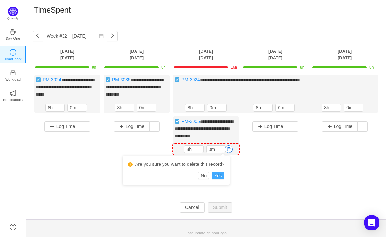
click at [221, 177] on button "Yes" at bounding box center [218, 176] width 13 height 8
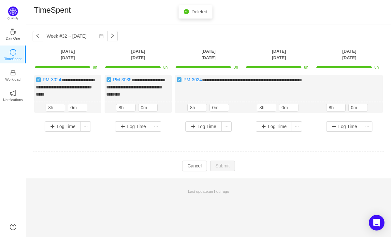
click at [237, 141] on td "**********" at bounding box center [209, 108] width 352 height 71
click at [35, 37] on button "button" at bounding box center [38, 36] width 10 height 10
type input "Week #31 ~ [DATE]"
